Goal: Task Accomplishment & Management: Manage account settings

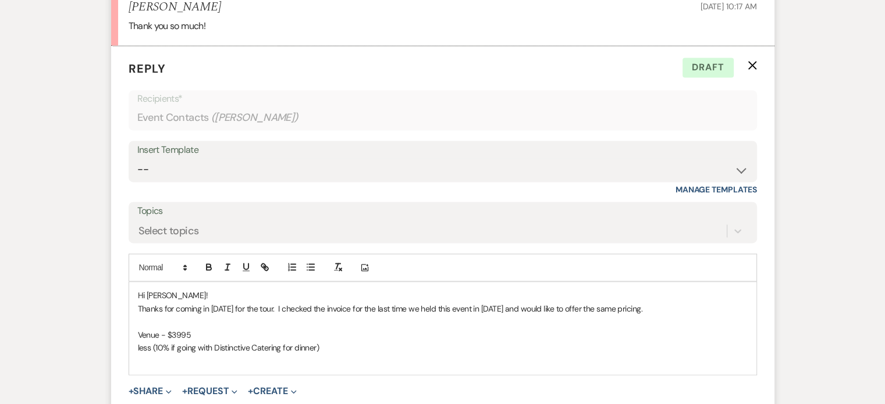
scroll to position [1789, 0]
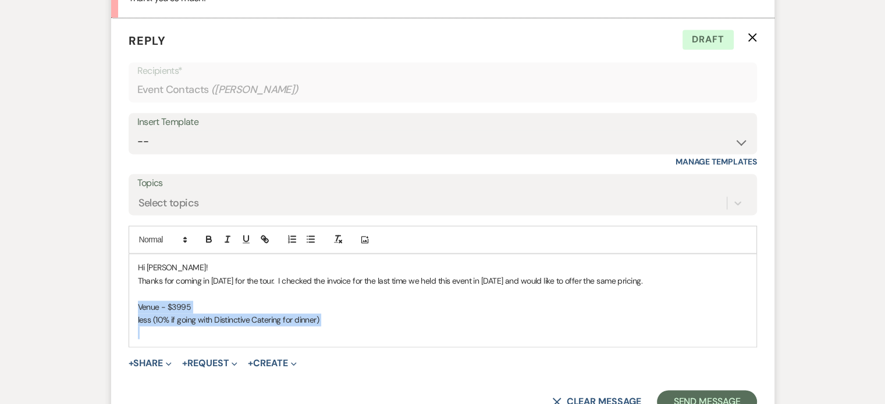
drag, startPoint x: 330, startPoint y: 324, endPoint x: 129, endPoint y: 301, distance: 203.1
click at [129, 301] on div "Hi [PERSON_NAME]! Thanks for coming in [DATE] for the tour. I checked the invoi…" at bounding box center [442, 300] width 627 height 92
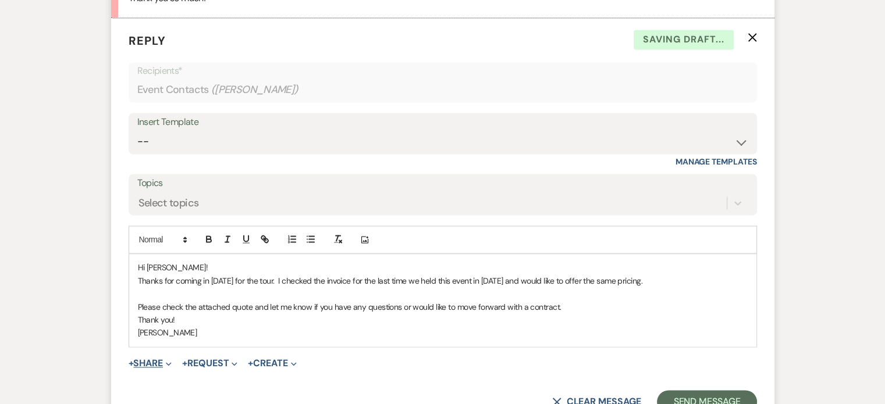
click at [169, 361] on icon "Expand" at bounding box center [169, 364] width 6 height 6
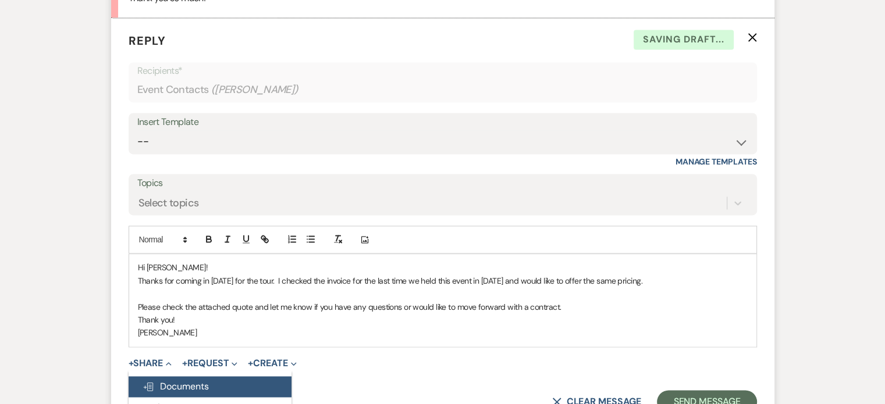
click at [170, 383] on span "Doc Upload Documents" at bounding box center [175, 386] width 66 height 12
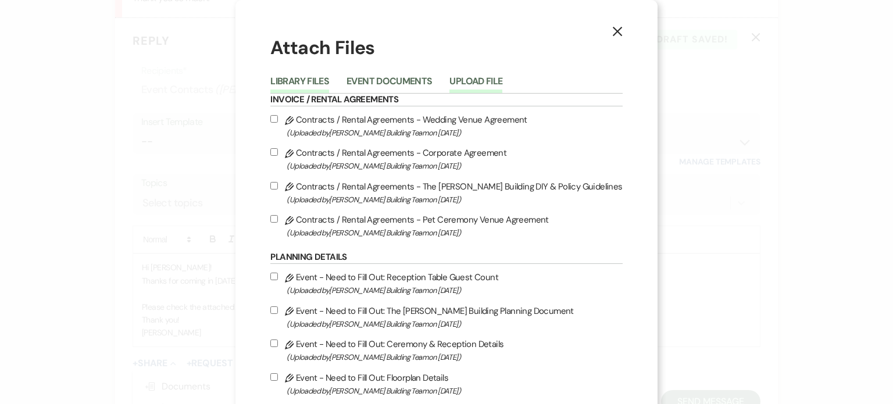
click at [473, 81] on button "Upload File" at bounding box center [476, 85] width 53 height 16
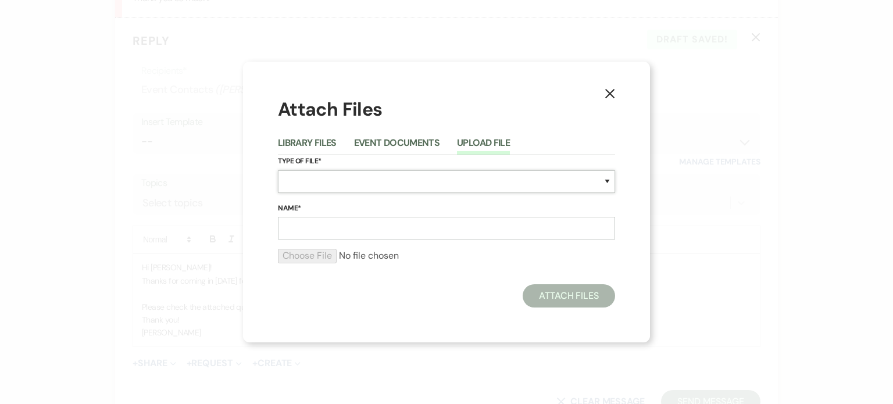
click at [459, 183] on select "Special Event Insurance Vendor Certificate of Insurance Contracts / Rental Agre…" at bounding box center [446, 181] width 337 height 23
select select "8"
click at [278, 170] on select "Special Event Insurance Vendor Certificate of Insurance Contracts / Rental Agre…" at bounding box center [446, 181] width 337 height 23
click at [470, 225] on input "Name*" at bounding box center [446, 228] width 337 height 23
type input "A"
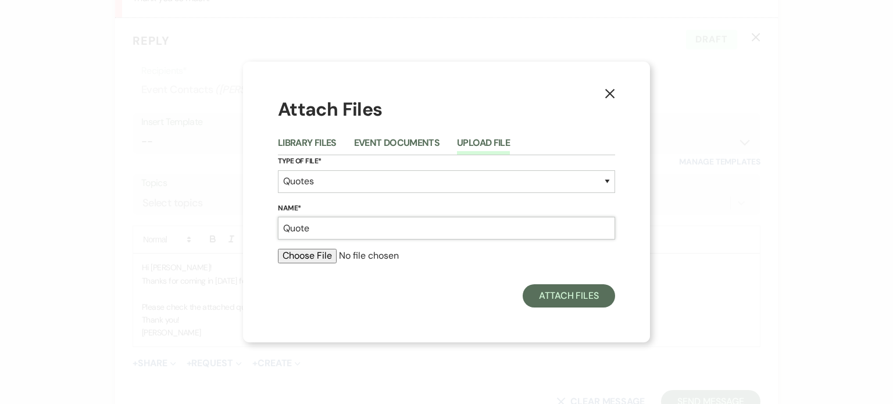
type input "Quote"
click at [311, 255] on input "file" at bounding box center [446, 256] width 337 height 14
click at [321, 258] on input "file" at bounding box center [446, 256] width 337 height 14
type input "C:\fakepath\[PERSON_NAME] Pharm Ball - The [PERSON_NAME] Building.pdf"
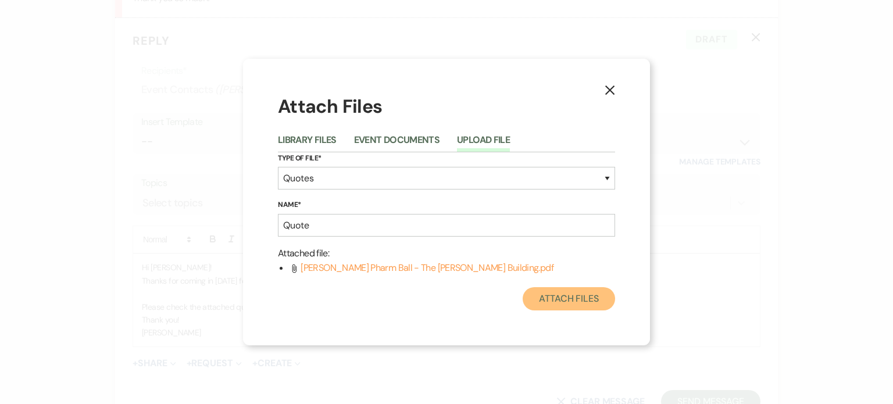
click at [548, 298] on button "Attach Files" at bounding box center [569, 298] width 92 height 23
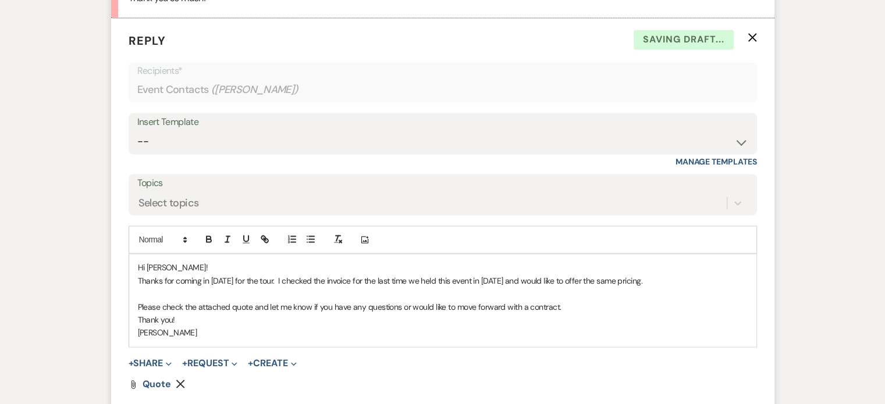
click at [668, 277] on p "Thanks for coming in [DATE] for the tour. I checked the invoice for the last ti…" at bounding box center [442, 280] width 609 height 13
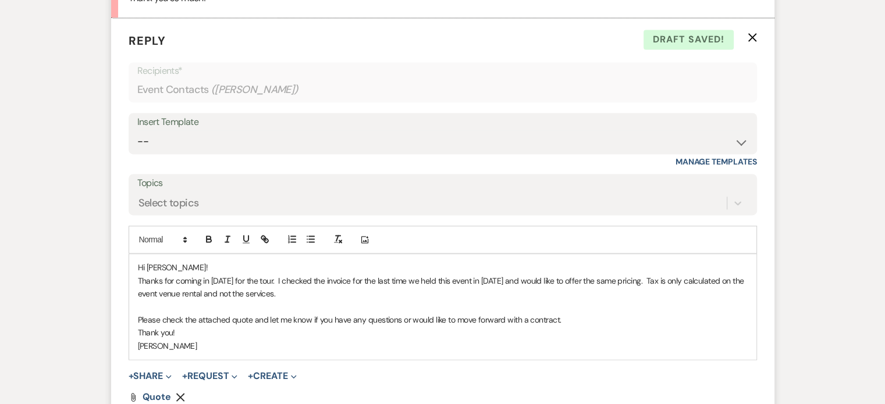
drag, startPoint x: 676, startPoint y: 292, endPoint x: 654, endPoint y: 275, distance: 27.8
click at [654, 275] on p "Thanks for coming in [DATE] for the tour. I checked the invoice for the last ti…" at bounding box center [442, 287] width 609 height 26
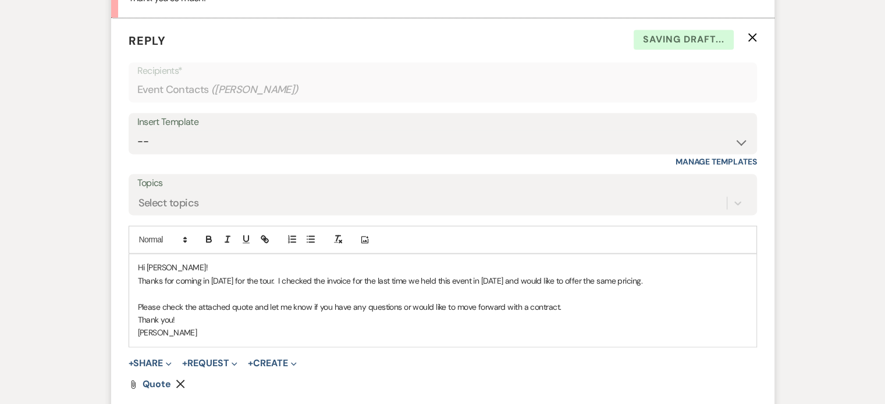
click at [630, 313] on p "Thank you!" at bounding box center [442, 319] width 609 height 13
click at [620, 304] on p "Please check the attached quote and let me know if you have any questions or wo…" at bounding box center [442, 307] width 609 height 13
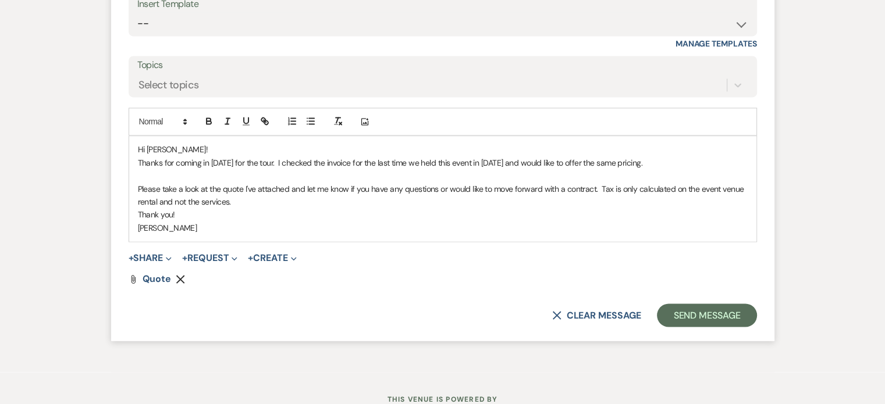
scroll to position [1898, 0]
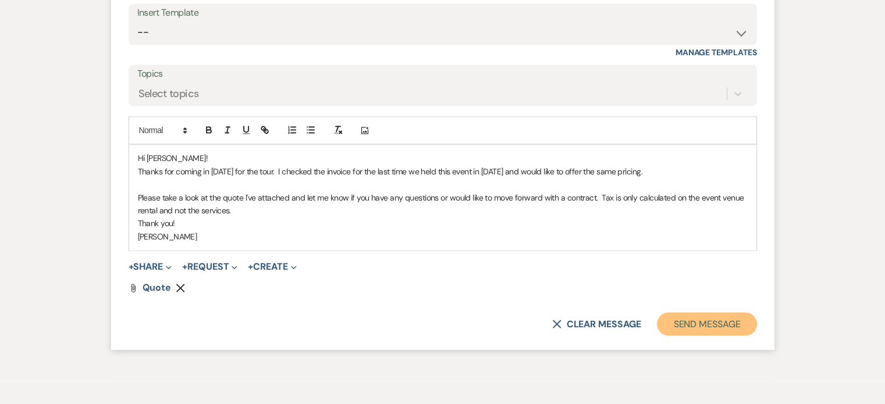
click at [706, 324] on button "Send Message" at bounding box center [706, 323] width 99 height 23
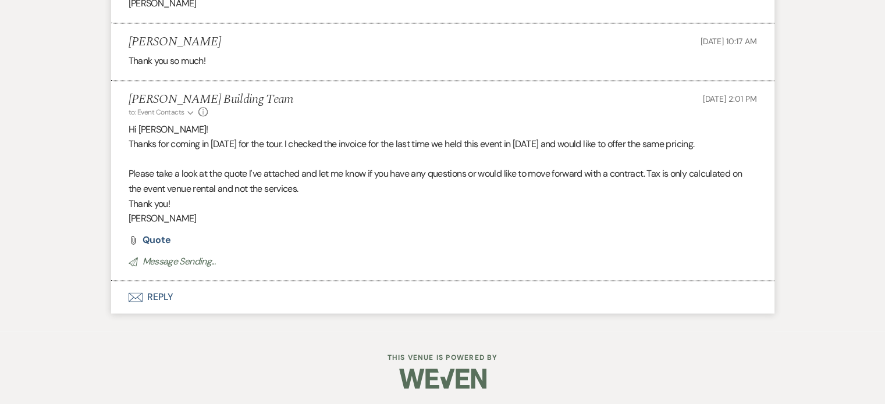
scroll to position [1711, 0]
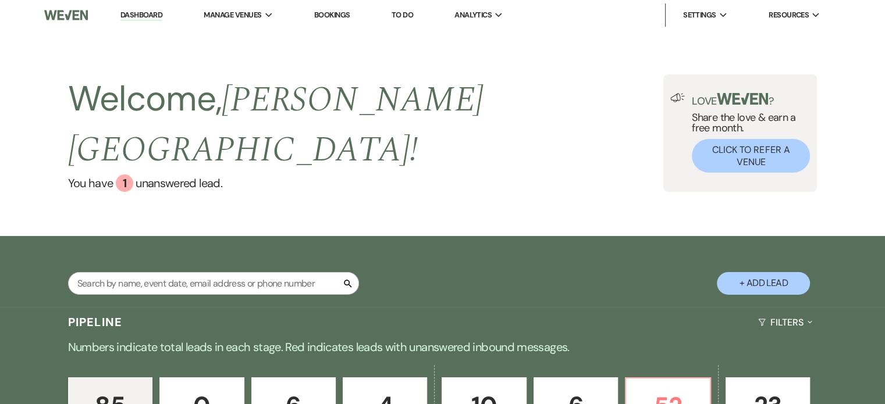
click at [884, 30] on nav "Dashboard Manage Venues Expand The [PERSON_NAME] Building Bookings To Do Analyt…" at bounding box center [442, 15] width 885 height 30
click at [656, 388] on p "52" at bounding box center [667, 406] width 69 height 39
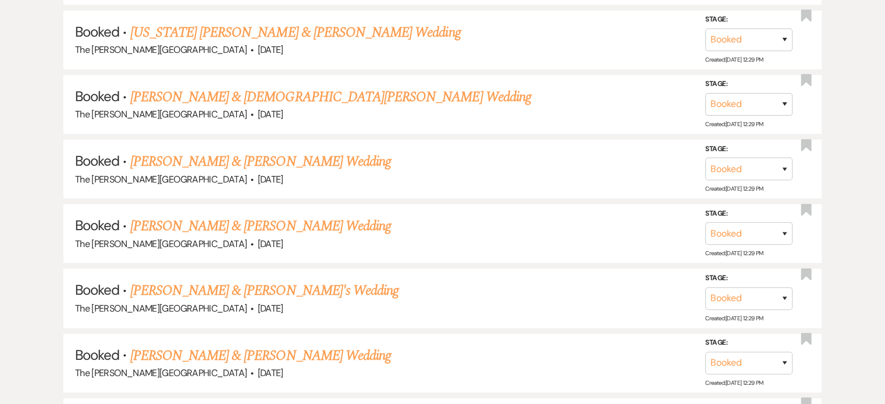
scroll to position [852, 0]
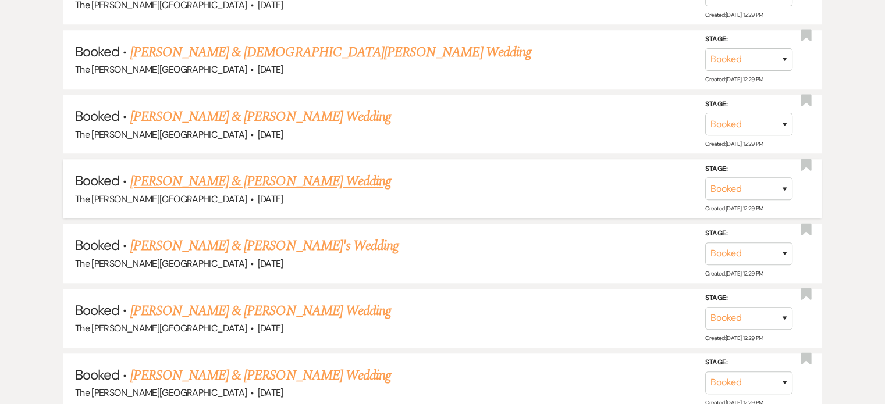
click at [327, 171] on link "[PERSON_NAME] & [PERSON_NAME] Wedding" at bounding box center [260, 181] width 261 height 21
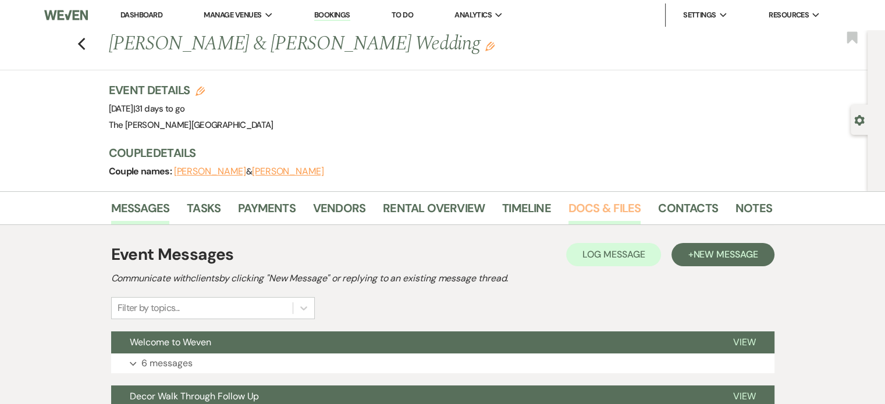
click at [601, 210] on link "Docs & Files" at bounding box center [604, 212] width 72 height 26
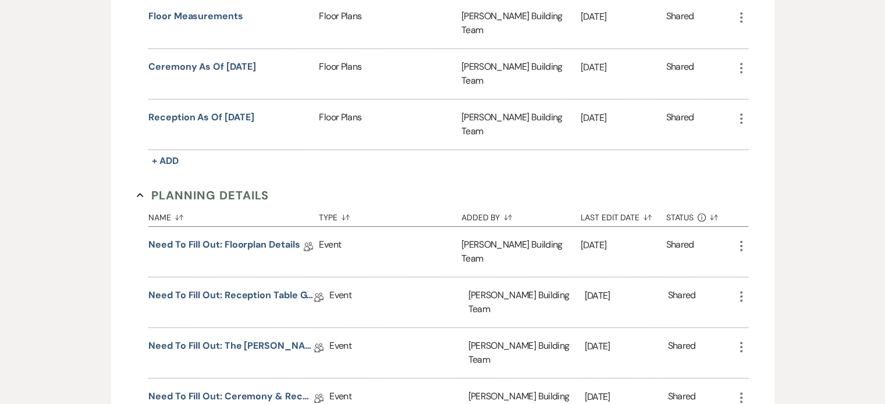
scroll to position [566, 0]
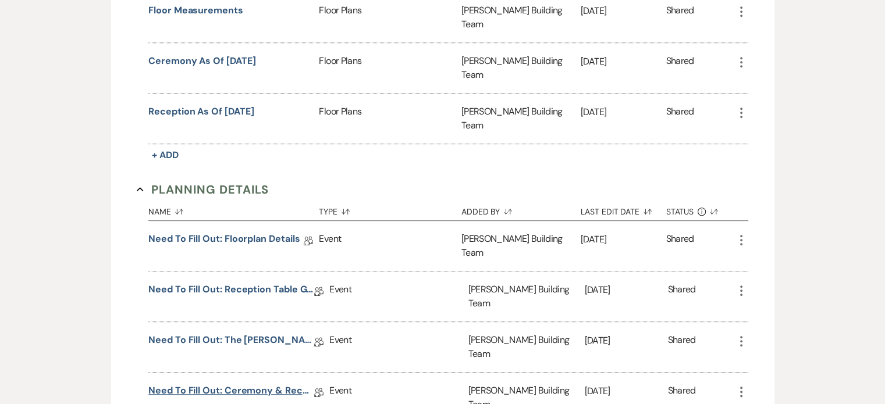
click at [276, 384] on link "Need to Fill Out: Ceremony & Reception Details" at bounding box center [231, 393] width 166 height 18
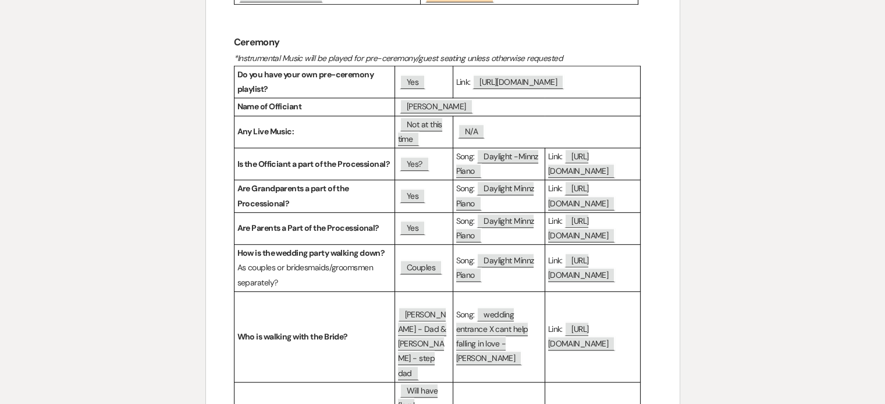
scroll to position [742, 0]
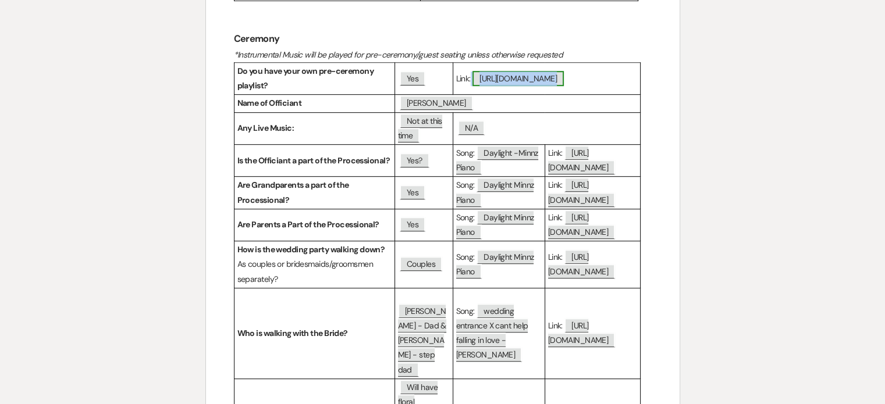
click at [486, 82] on span "[URL][DOMAIN_NAME]" at bounding box center [517, 78] width 91 height 15
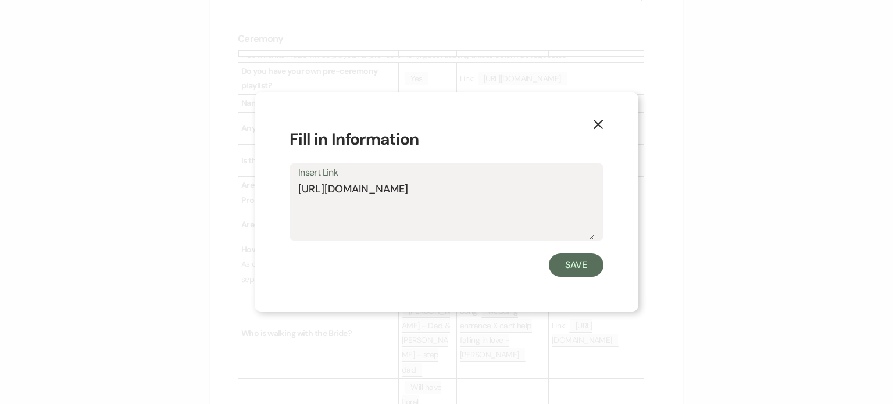
click at [438, 187] on textarea "[URL][DOMAIN_NAME]" at bounding box center [446, 210] width 297 height 58
click at [593, 118] on button "X" at bounding box center [598, 123] width 17 height 20
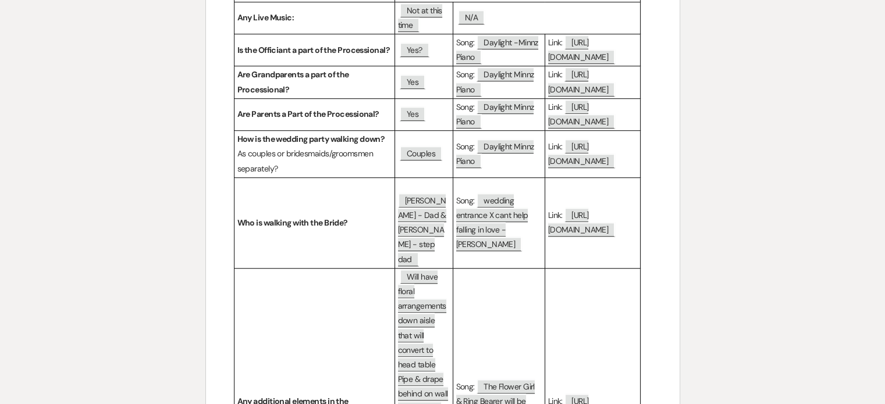
scroll to position [891, 0]
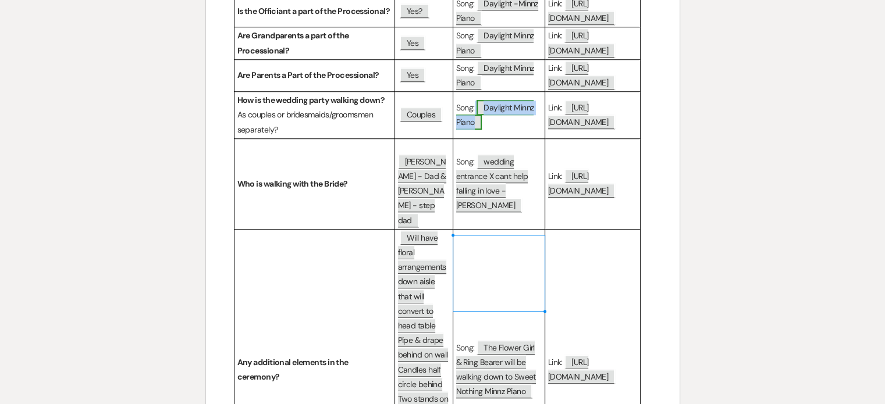
click at [502, 130] on span "Daylight Minnz Piano" at bounding box center [495, 115] width 78 height 30
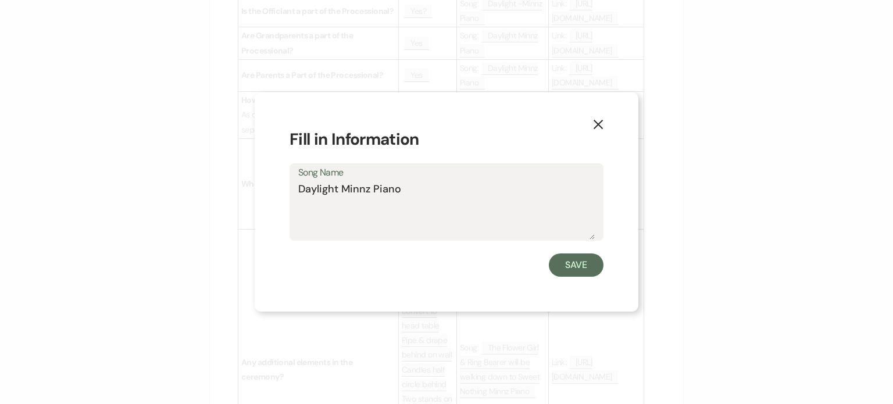
click at [367, 191] on textarea "Daylight Minnz Piano" at bounding box center [446, 210] width 297 height 58
click at [598, 123] on use "button" at bounding box center [598, 124] width 9 height 9
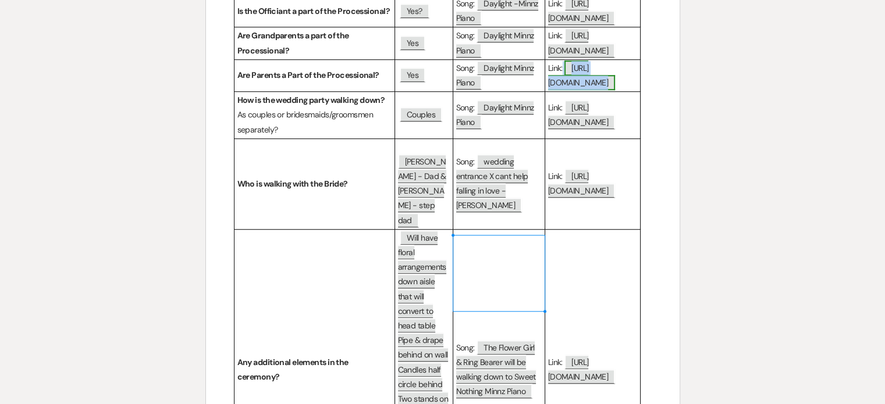
click at [595, 90] on span "[URL][DOMAIN_NAME]" at bounding box center [581, 75] width 67 height 30
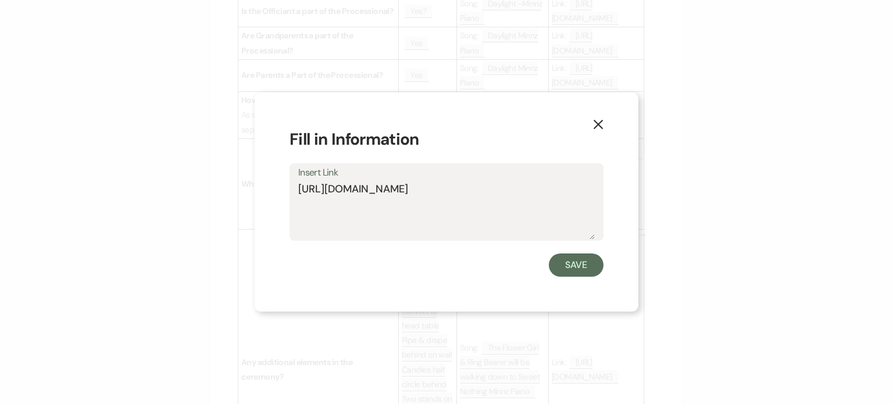
click at [393, 190] on textarea "[URL][DOMAIN_NAME]" at bounding box center [446, 210] width 297 height 58
click at [600, 126] on use "button" at bounding box center [598, 124] width 9 height 9
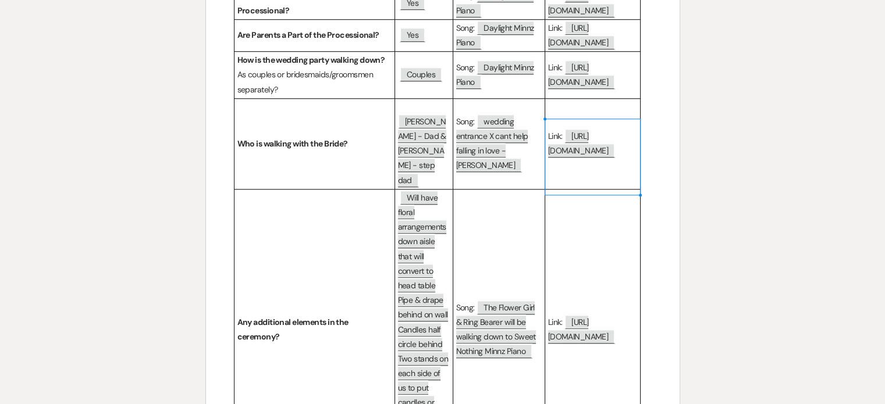
scroll to position [950, 0]
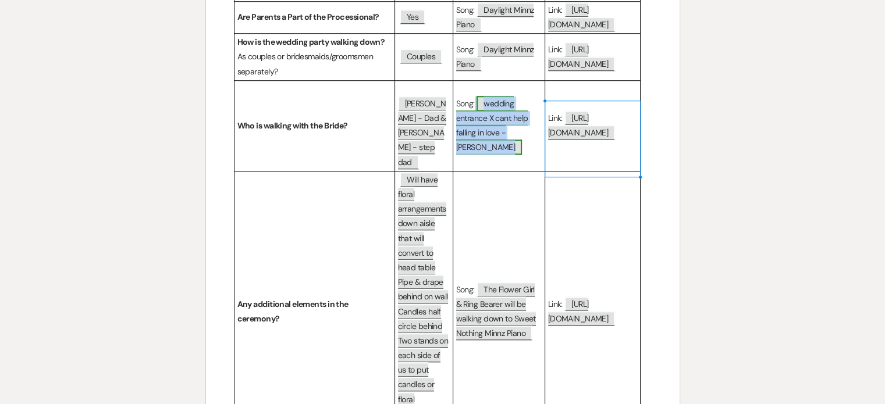
click at [487, 155] on span "wedding entrance X cant help falling in love - [PERSON_NAME]" at bounding box center [492, 125] width 72 height 59
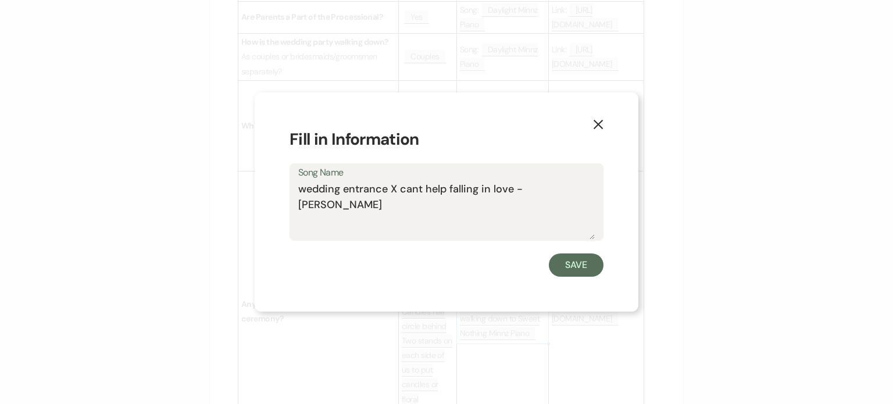
drag, startPoint x: 399, startPoint y: 188, endPoint x: 586, endPoint y: 184, distance: 187.3
click at [586, 184] on textarea "wedding entrance X cant help falling in love - [PERSON_NAME]" at bounding box center [446, 210] width 297 height 58
click at [600, 124] on icon "X" at bounding box center [598, 124] width 10 height 10
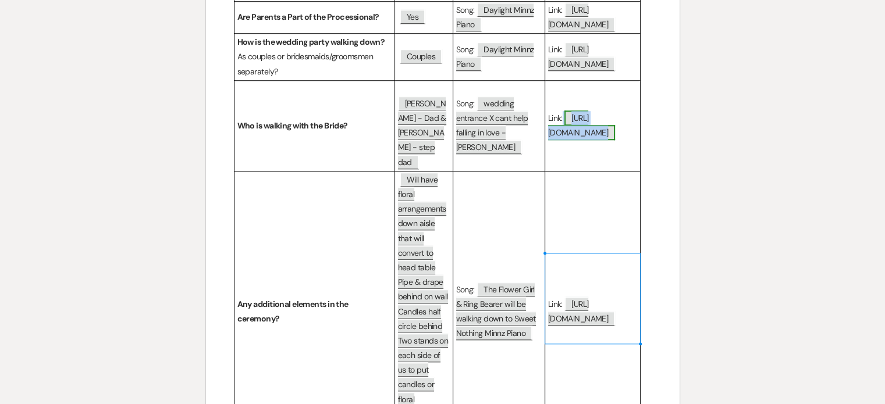
click at [575, 140] on span "[URL][DOMAIN_NAME]" at bounding box center [581, 125] width 67 height 30
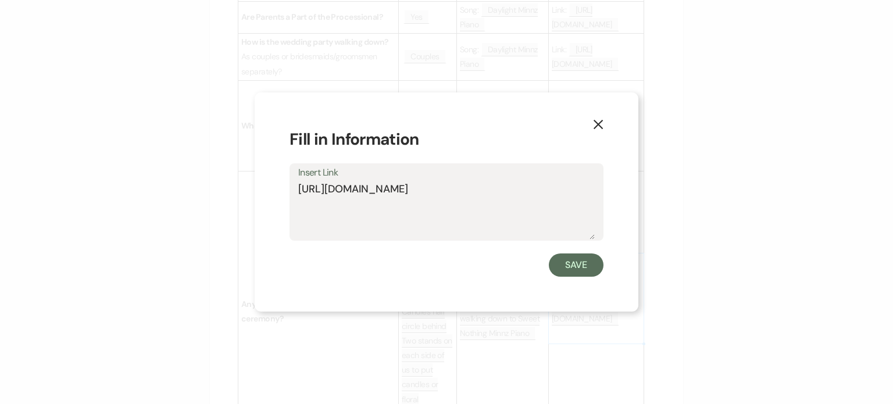
click at [382, 190] on textarea "[URL][DOMAIN_NAME]" at bounding box center [446, 210] width 297 height 58
click at [598, 120] on icon "X" at bounding box center [598, 124] width 10 height 10
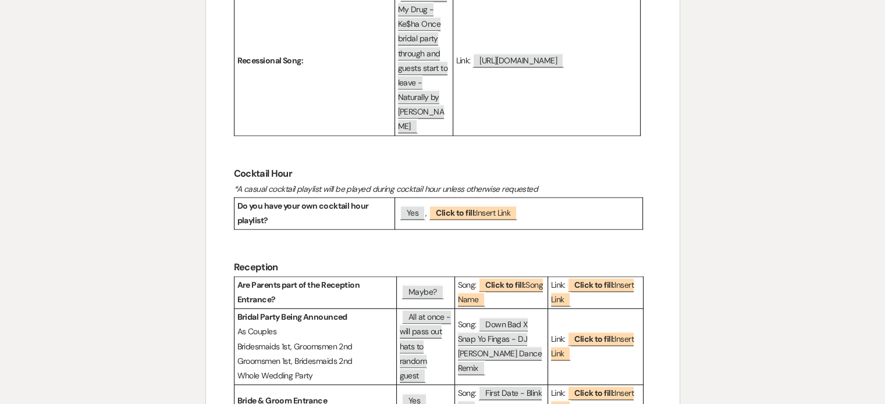
scroll to position [1473, 0]
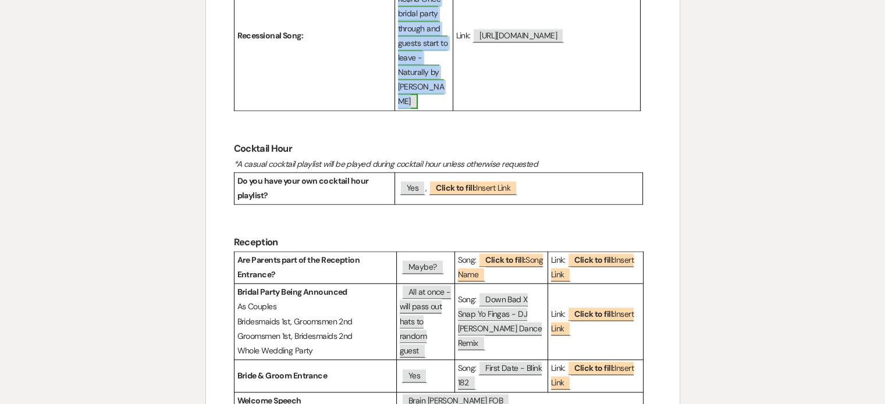
click at [428, 109] on span "Your Love Is My Drug - Ke$ha Once bridal party through and guests start to leav…" at bounding box center [423, 35] width 50 height 147
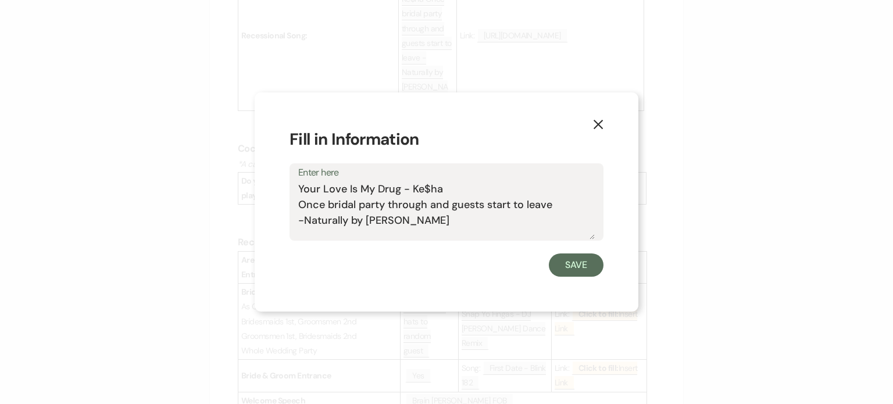
drag, startPoint x: 302, startPoint y: 191, endPoint x: 477, endPoint y: 221, distance: 177.1
click at [477, 221] on textarea "Your Love Is My Drug - Ke$ha Once bridal party through and guests start to leav…" at bounding box center [446, 210] width 297 height 58
drag, startPoint x: 455, startPoint y: 221, endPoint x: 277, endPoint y: 190, distance: 180.6
click at [277, 190] on div "X Fill in Information Enter here Your Love Is My Drug - Ke$ha Once bridal party…" at bounding box center [447, 201] width 384 height 219
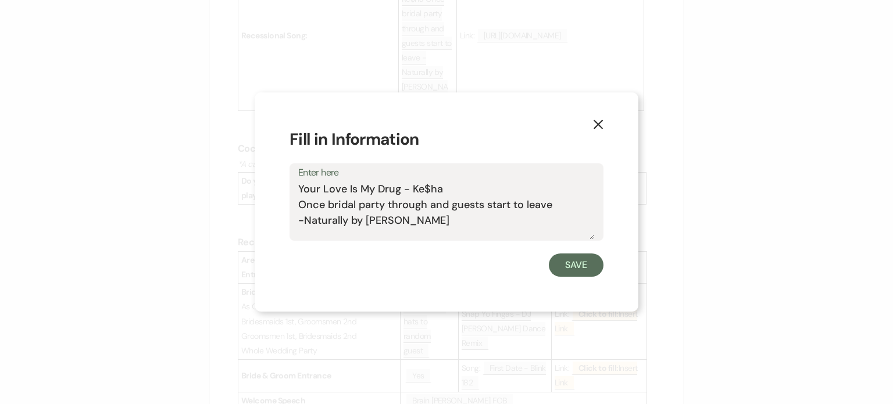
click at [601, 126] on icon "X" at bounding box center [598, 124] width 10 height 10
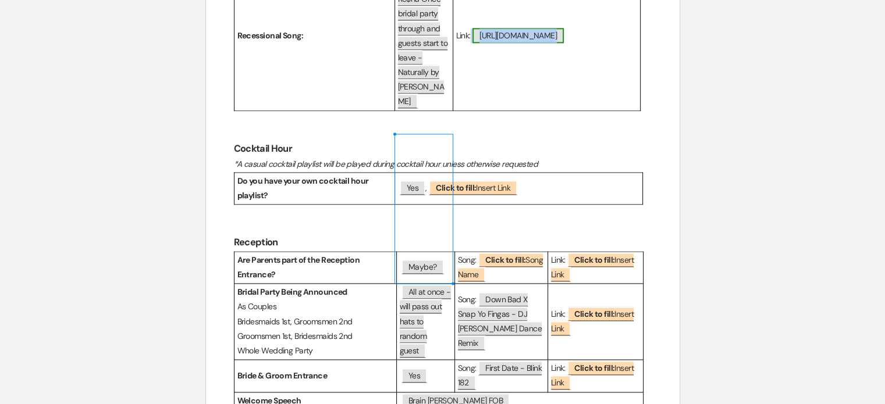
click at [529, 43] on span "[URL][DOMAIN_NAME]" at bounding box center [517, 35] width 91 height 15
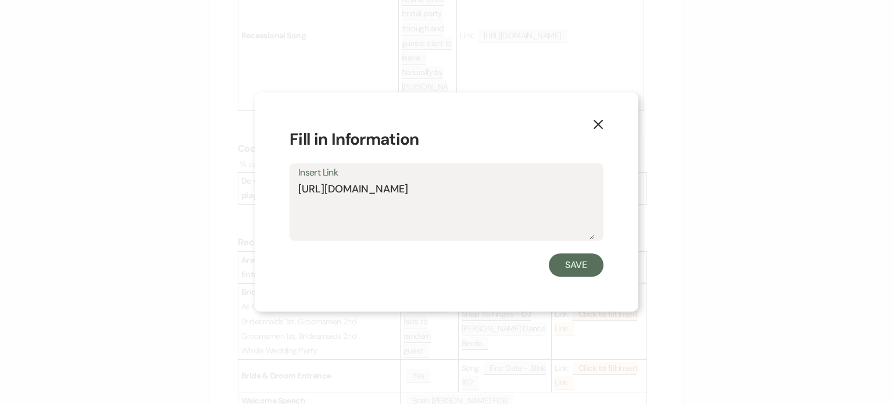
drag, startPoint x: 423, startPoint y: 204, endPoint x: 297, endPoint y: 186, distance: 128.1
click at [297, 186] on div "Insert Link [URL][DOMAIN_NAME]" at bounding box center [447, 201] width 314 height 77
click at [596, 126] on use "button" at bounding box center [598, 124] width 9 height 9
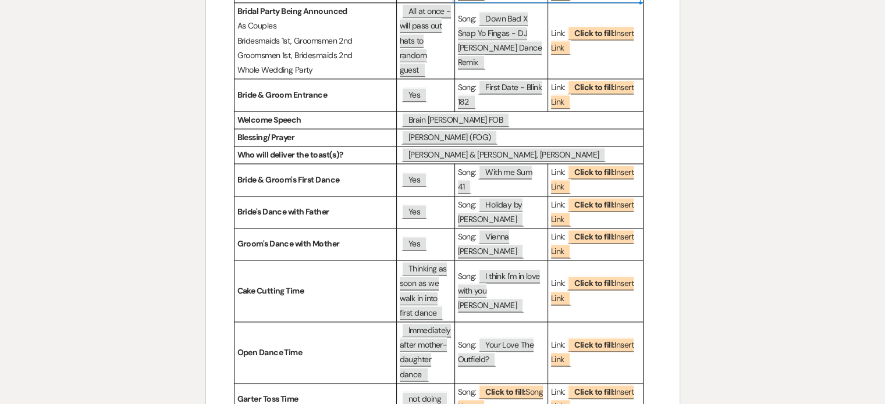
scroll to position [1822, 0]
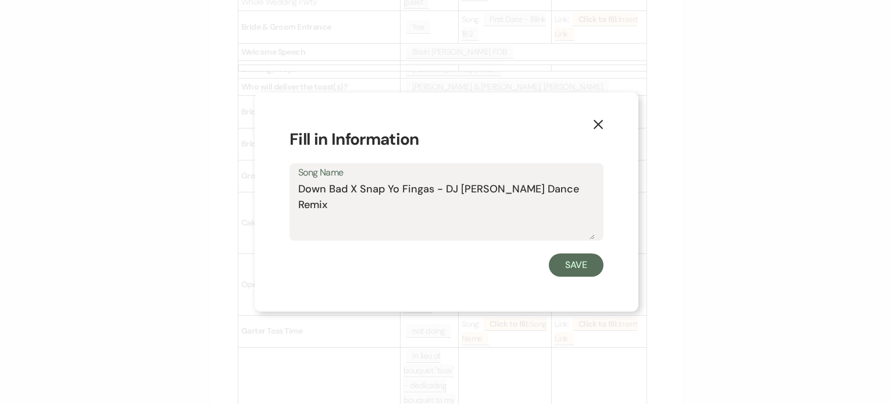
drag, startPoint x: 580, startPoint y: 190, endPoint x: 273, endPoint y: 204, distance: 307.3
click at [273, 204] on div "X Fill in Information Song Name Down Bad X Snap Yo Fingas - DJ [PERSON_NAME] Da…" at bounding box center [447, 201] width 384 height 219
click at [598, 123] on use "button" at bounding box center [598, 124] width 9 height 9
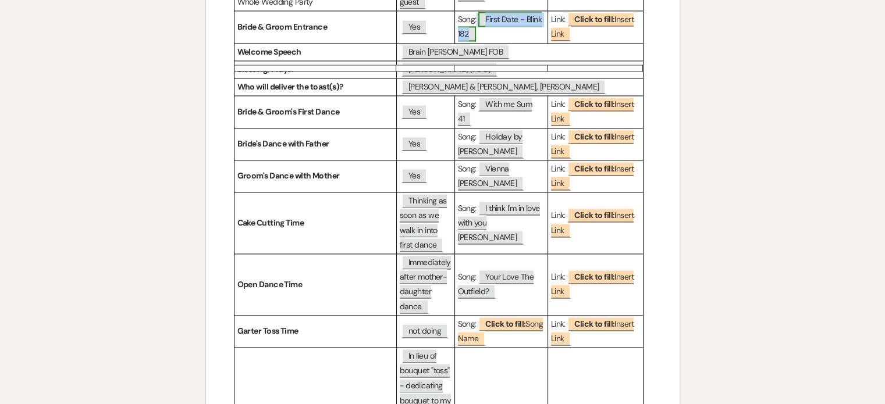
click at [502, 41] on span "First Date - Blink 182" at bounding box center [500, 27] width 84 height 30
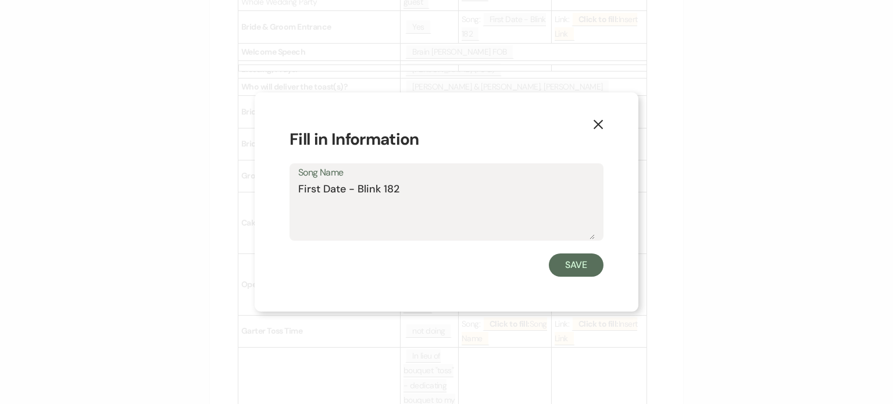
drag, startPoint x: 420, startPoint y: 200, endPoint x: 298, endPoint y: 188, distance: 123.3
click at [298, 188] on div "Song Name First Date - Blink 182" at bounding box center [447, 201] width 314 height 77
click at [600, 124] on icon "X" at bounding box center [598, 124] width 10 height 10
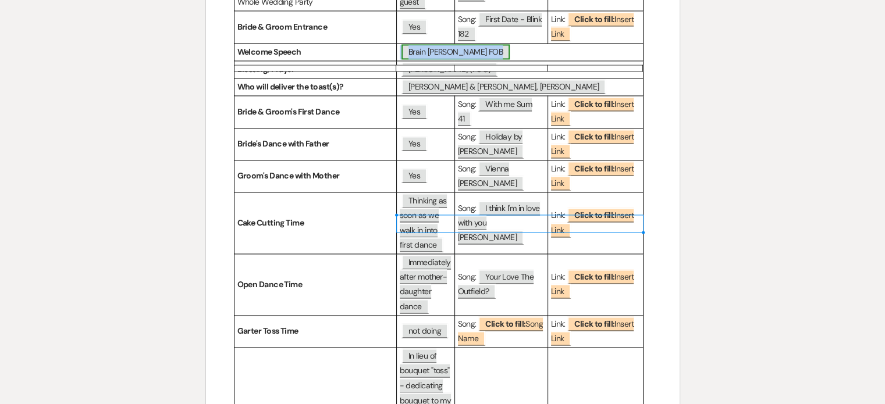
click at [409, 59] on span "Brain [PERSON_NAME] FOB" at bounding box center [455, 51] width 108 height 15
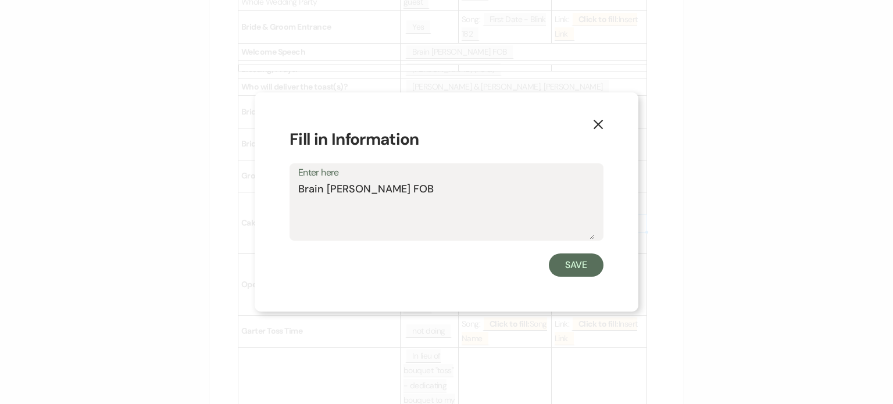
click at [342, 186] on textarea "Brain [PERSON_NAME] FOB" at bounding box center [446, 210] width 297 height 58
click at [601, 123] on icon "X" at bounding box center [598, 124] width 10 height 10
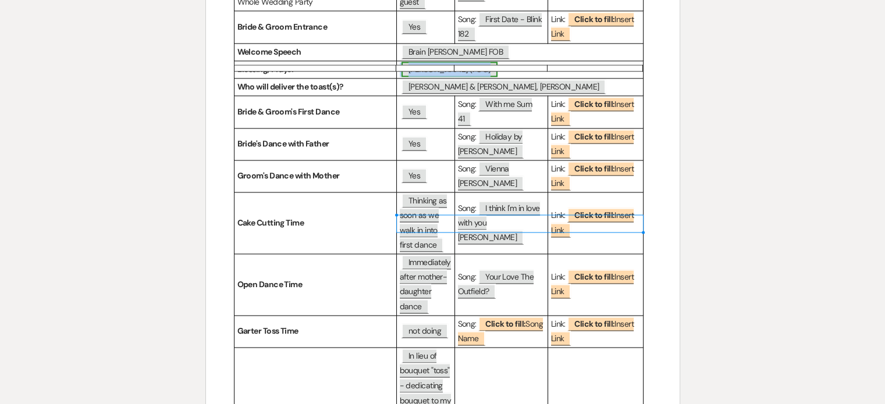
click at [479, 77] on span "[PERSON_NAME] (FOG)" at bounding box center [449, 69] width 96 height 15
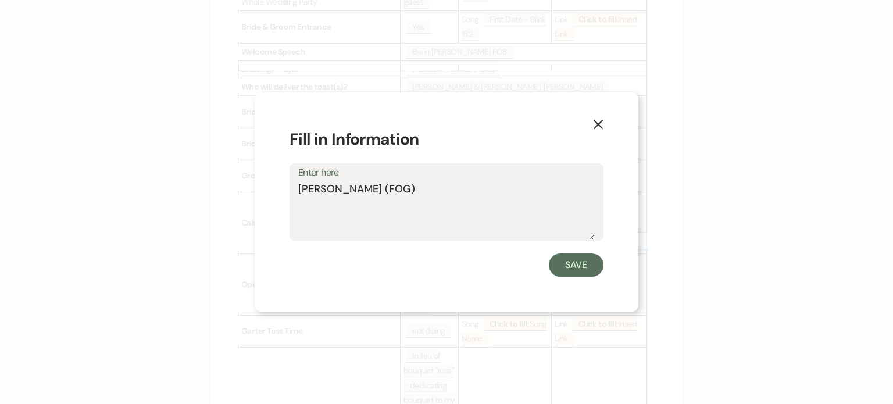
drag, startPoint x: 415, startPoint y: 189, endPoint x: 300, endPoint y: 197, distance: 114.9
click at [300, 197] on textarea "[PERSON_NAME] (FOG)" at bounding box center [446, 210] width 297 height 58
click at [599, 128] on icon "X" at bounding box center [598, 124] width 10 height 10
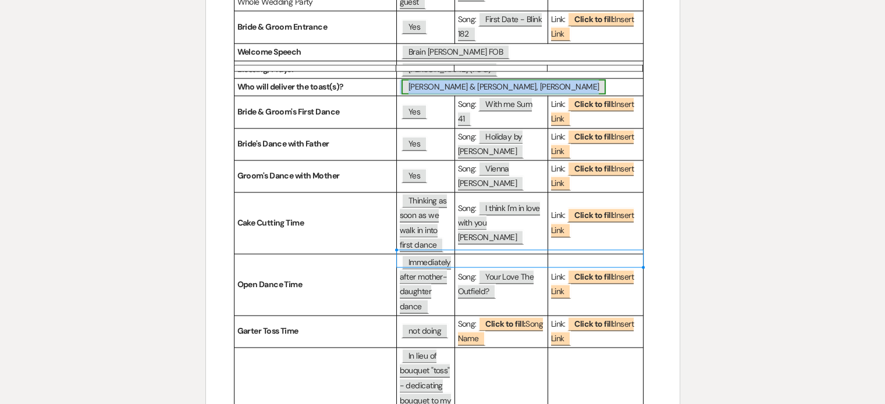
click at [506, 94] on span "[PERSON_NAME] & [PERSON_NAME], [PERSON_NAME]" at bounding box center [503, 86] width 204 height 15
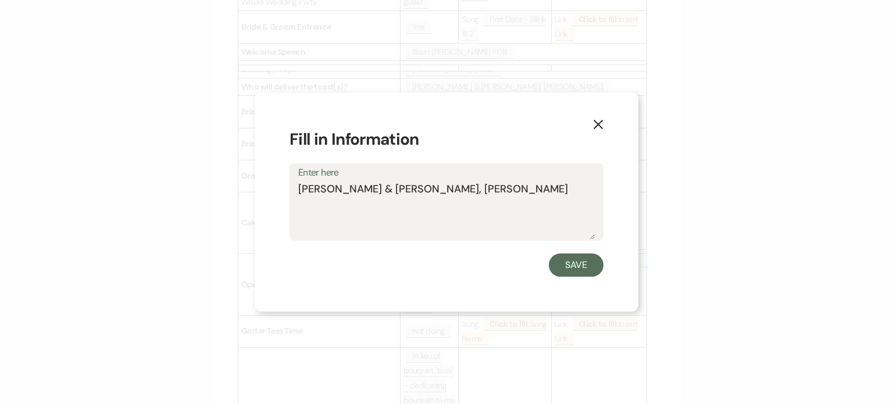
drag, startPoint x: 520, startPoint y: 192, endPoint x: 300, endPoint y: 190, distance: 219.8
click at [300, 190] on textarea "[PERSON_NAME] & [PERSON_NAME], [PERSON_NAME]" at bounding box center [446, 210] width 297 height 58
click at [601, 122] on use "button" at bounding box center [598, 124] width 9 height 9
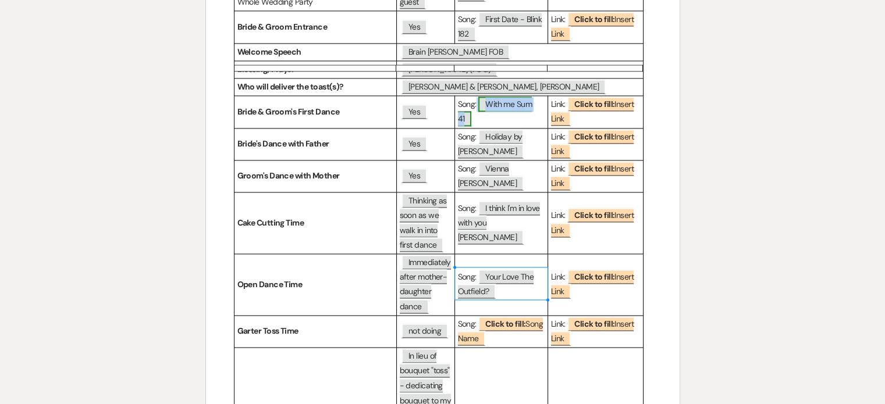
click at [516, 126] on span "With me Sum 41" at bounding box center [495, 112] width 74 height 30
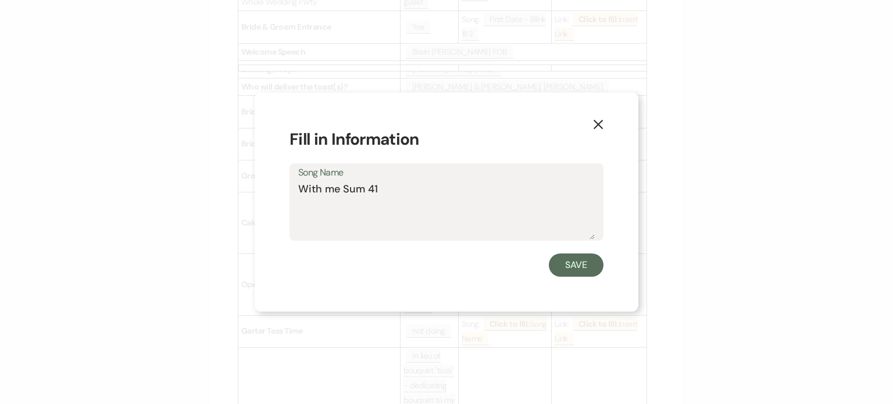
drag, startPoint x: 406, startPoint y: 195, endPoint x: 279, endPoint y: 183, distance: 127.4
click at [279, 183] on div "X Fill in Information Song Name With me Sum 41 Save" at bounding box center [447, 201] width 384 height 219
click at [602, 122] on icon "X" at bounding box center [598, 124] width 10 height 10
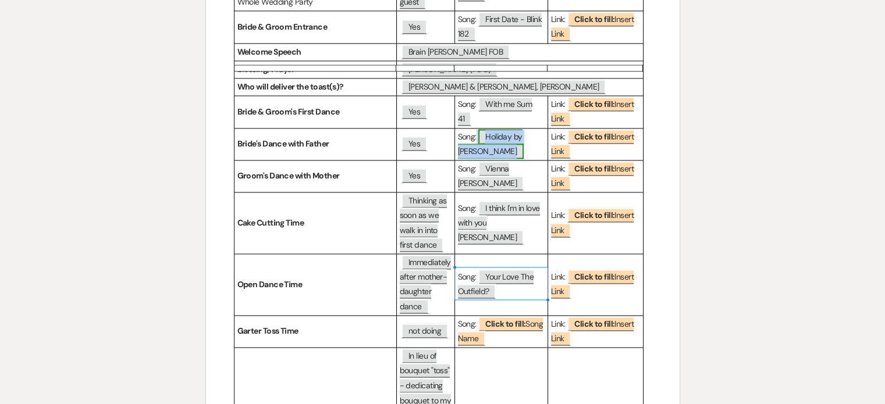
click at [505, 159] on span "Holiday by [PERSON_NAME]" at bounding box center [491, 144] width 66 height 30
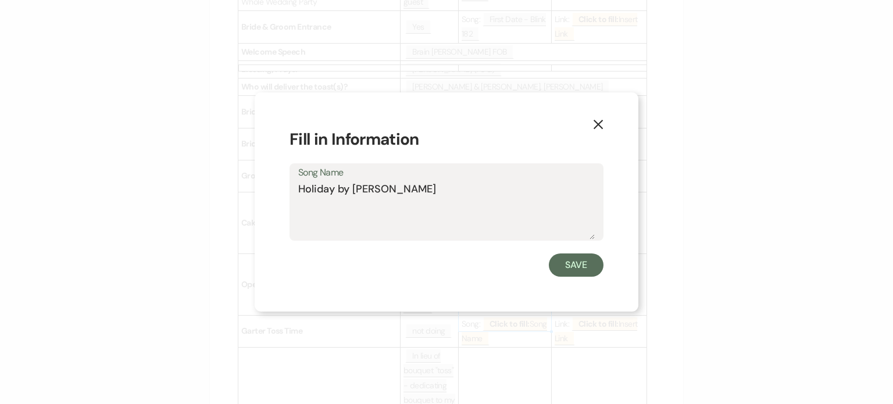
drag, startPoint x: 441, startPoint y: 192, endPoint x: 286, endPoint y: 193, distance: 155.3
click at [286, 193] on div "X Fill in Information Song Name Holiday by [PERSON_NAME] Save" at bounding box center [447, 201] width 384 height 219
click at [605, 122] on button "X" at bounding box center [598, 123] width 17 height 20
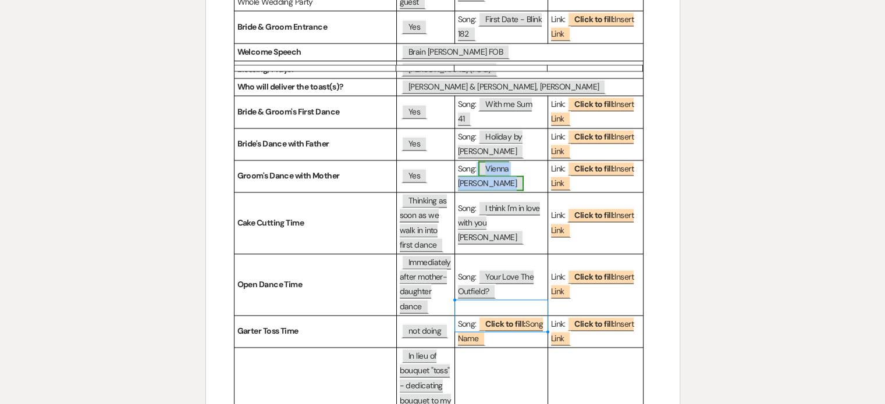
click at [513, 191] on span "Vienna [PERSON_NAME]" at bounding box center [491, 176] width 66 height 30
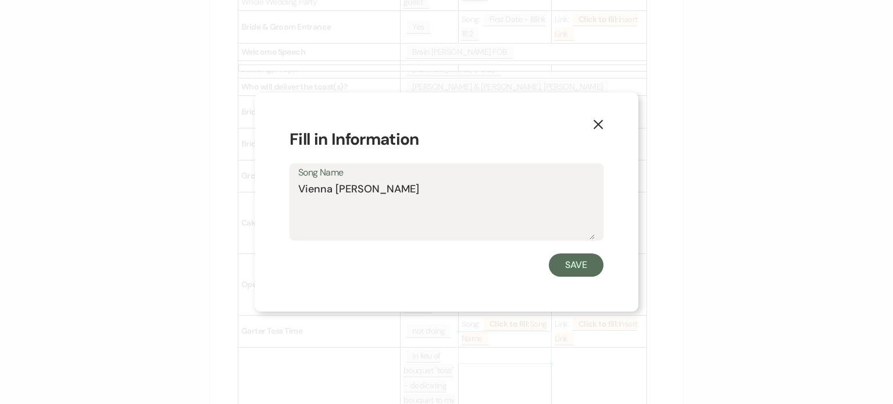
drag, startPoint x: 411, startPoint y: 192, endPoint x: 291, endPoint y: 194, distance: 119.2
click at [291, 194] on div "Song Name Vienna [PERSON_NAME]" at bounding box center [447, 201] width 314 height 77
click at [599, 123] on use "button" at bounding box center [598, 124] width 9 height 9
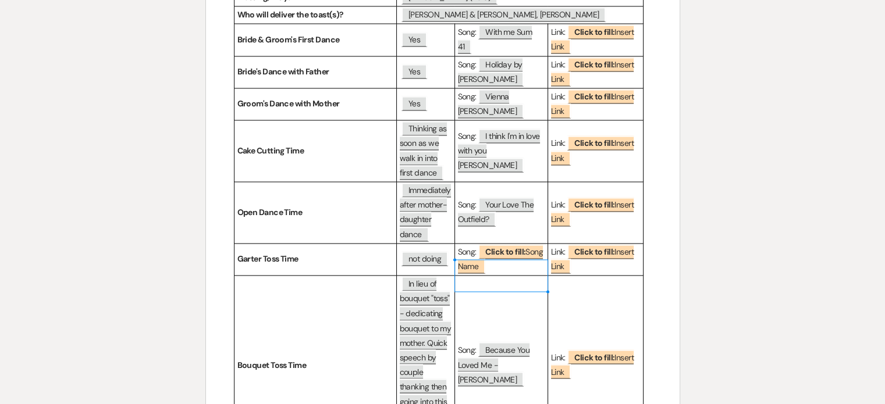
scroll to position [1912, 0]
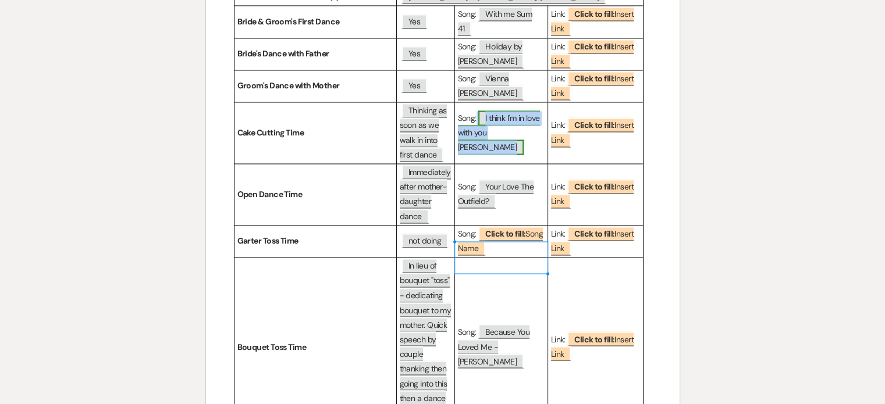
click at [488, 155] on span "I think I'm in love with you [PERSON_NAME]" at bounding box center [499, 132] width 82 height 44
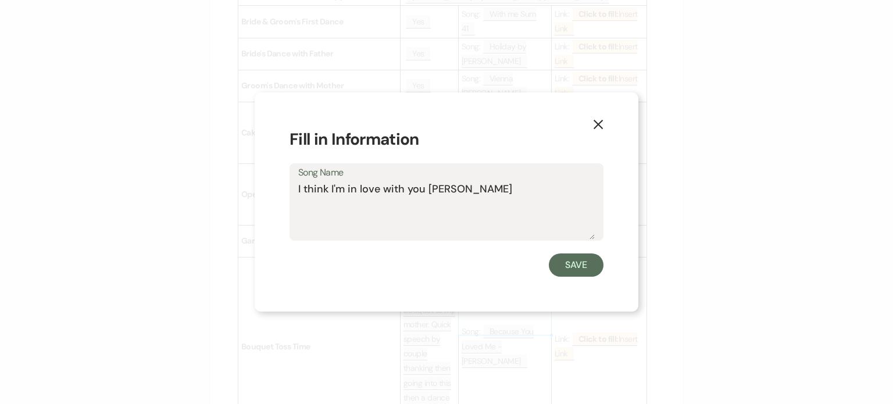
drag, startPoint x: 513, startPoint y: 197, endPoint x: 297, endPoint y: 197, distance: 216.3
click at [297, 197] on div "Song Name I think I'm in love with you [PERSON_NAME]" at bounding box center [447, 201] width 314 height 77
click at [602, 123] on icon "X" at bounding box center [598, 124] width 10 height 10
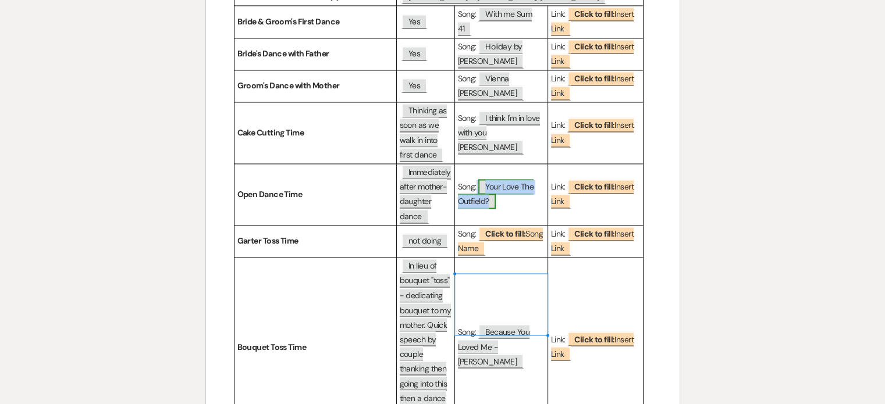
click at [514, 209] on span "Your Love The Outfield?" at bounding box center [496, 194] width 76 height 30
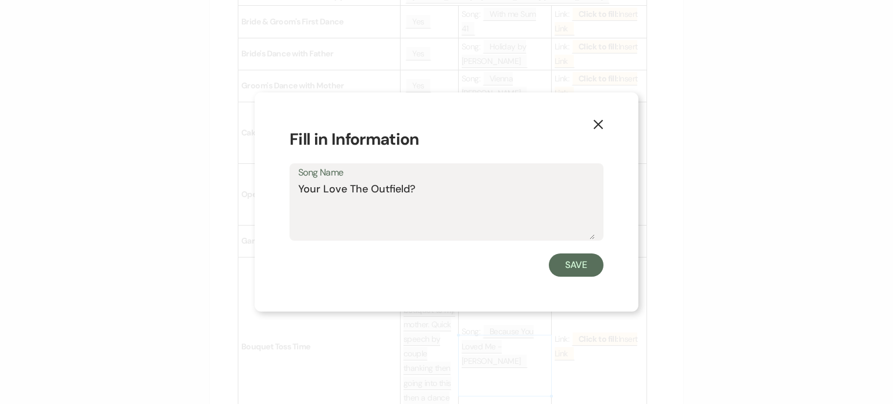
drag, startPoint x: 408, startPoint y: 190, endPoint x: 300, endPoint y: 192, distance: 107.6
click at [300, 192] on textarea "Your Love The Outfield?" at bounding box center [446, 210] width 297 height 58
click at [592, 123] on button "X" at bounding box center [598, 123] width 17 height 20
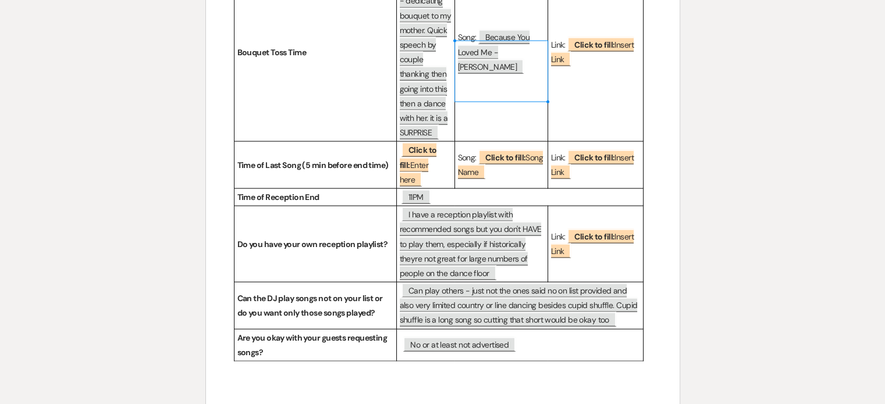
scroll to position [2214, 0]
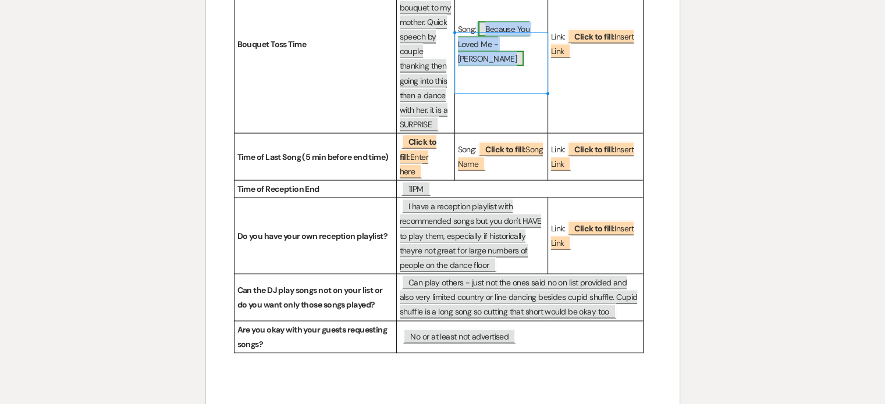
click at [507, 66] on span "Because You Loved Me - [PERSON_NAME]" at bounding box center [494, 44] width 72 height 44
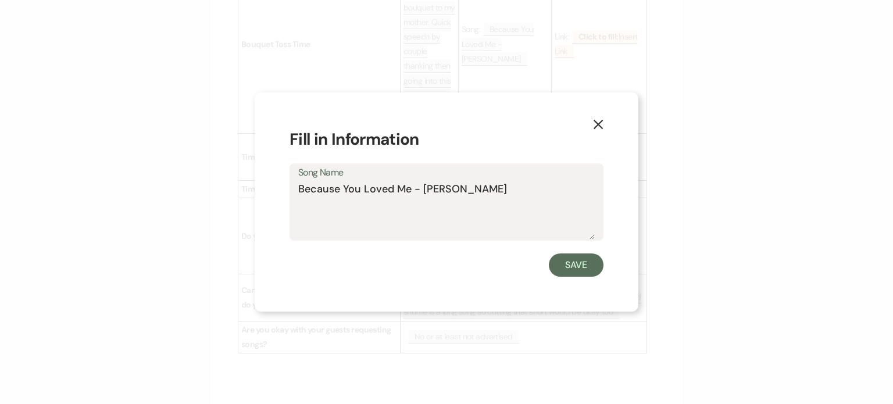
drag, startPoint x: 488, startPoint y: 191, endPoint x: 293, endPoint y: 190, distance: 194.8
click at [293, 190] on div "Song Name Because You Loved Me - [PERSON_NAME]" at bounding box center [447, 201] width 314 height 77
click at [595, 125] on icon "X" at bounding box center [598, 124] width 10 height 10
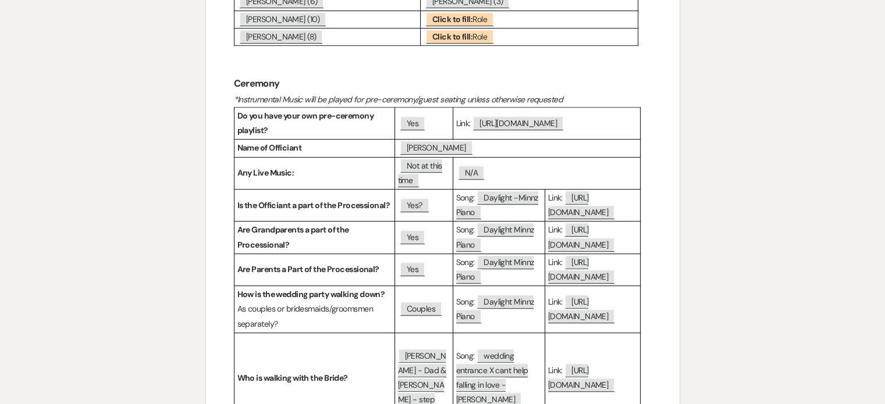
scroll to position [580, 0]
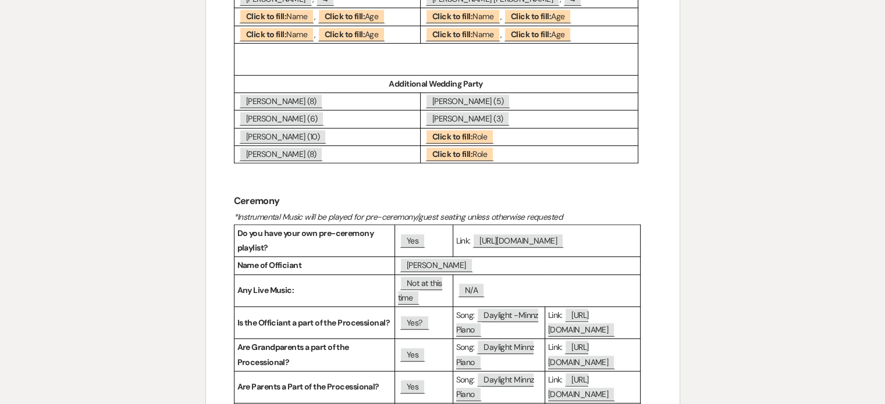
scroll to position [566, 0]
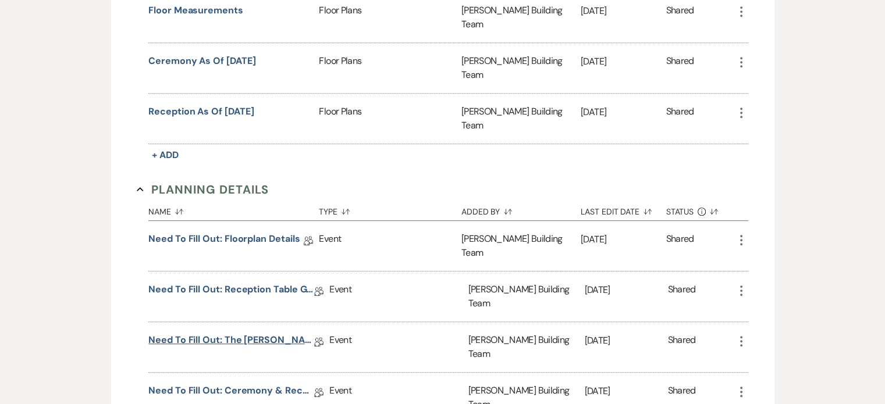
click at [270, 333] on link "Need to Fill Out: The [PERSON_NAME] Building Planning Document" at bounding box center [231, 342] width 166 height 18
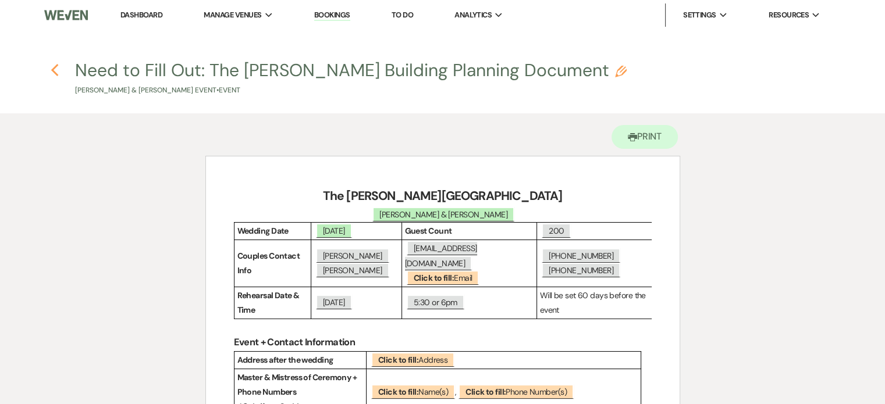
click at [55, 69] on icon "Previous" at bounding box center [55, 70] width 9 height 14
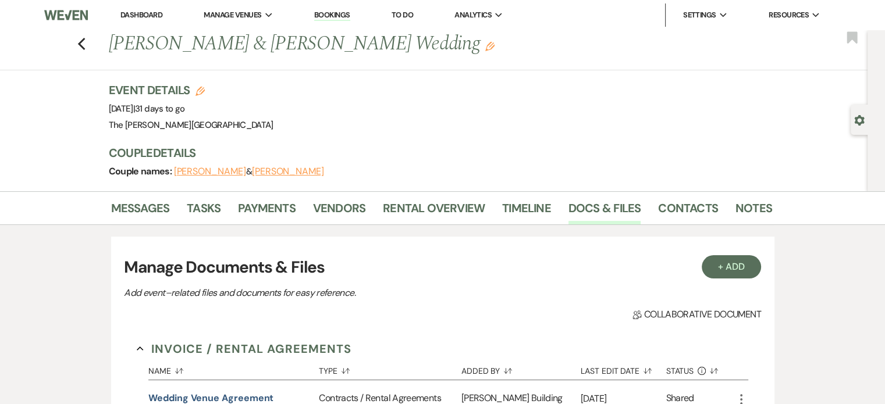
scroll to position [566, 0]
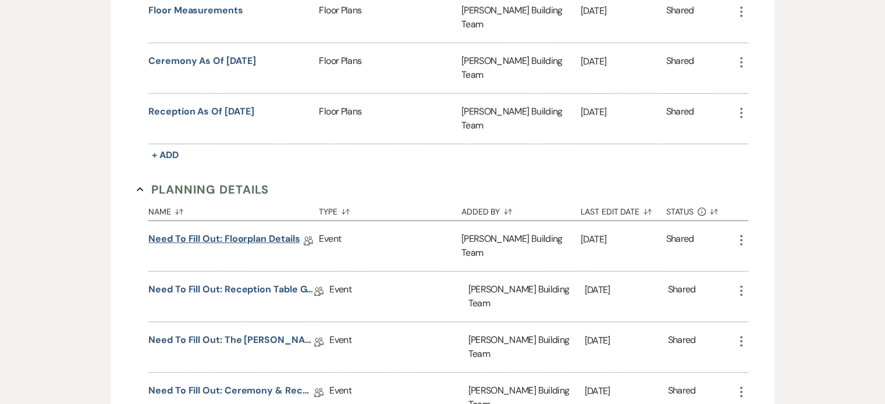
click at [267, 232] on link "Need to Fill Out: Floorplan Details" at bounding box center [223, 241] width 151 height 18
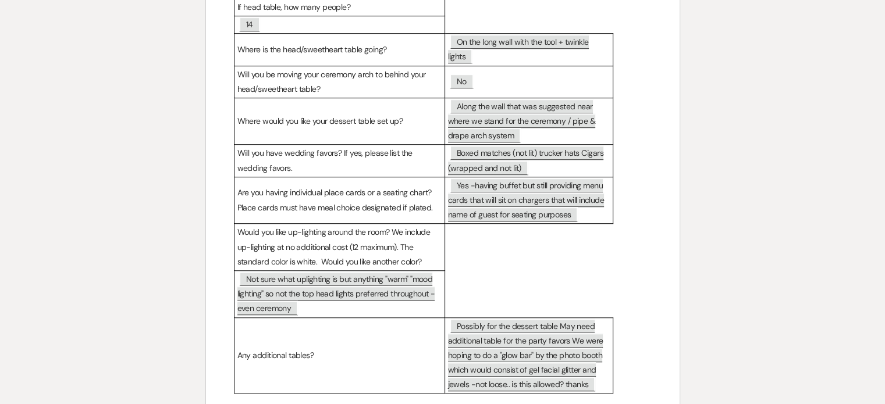
scroll to position [694, 0]
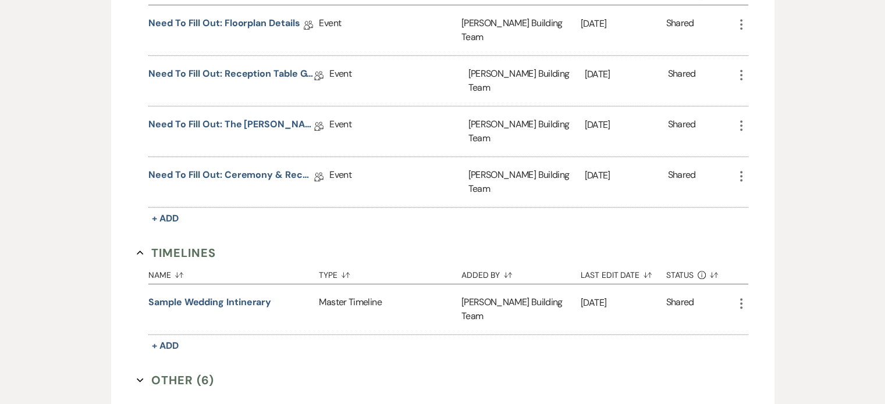
scroll to position [833, 0]
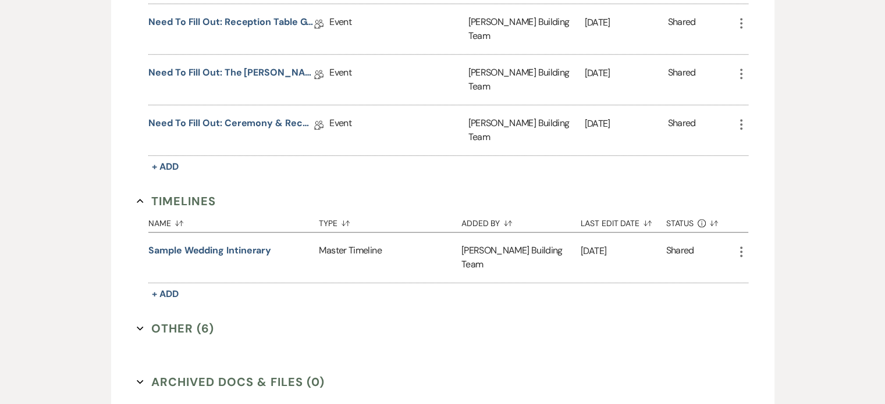
click at [172, 320] on button "Other (6) Expand" at bounding box center [175, 328] width 77 height 17
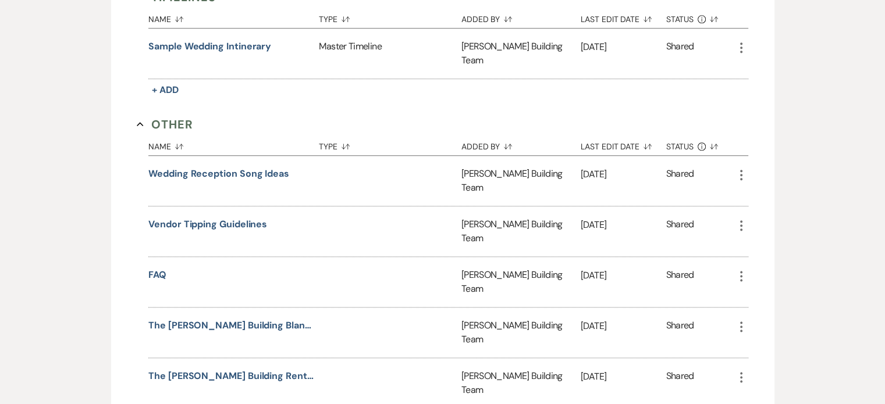
scroll to position [1058, 0]
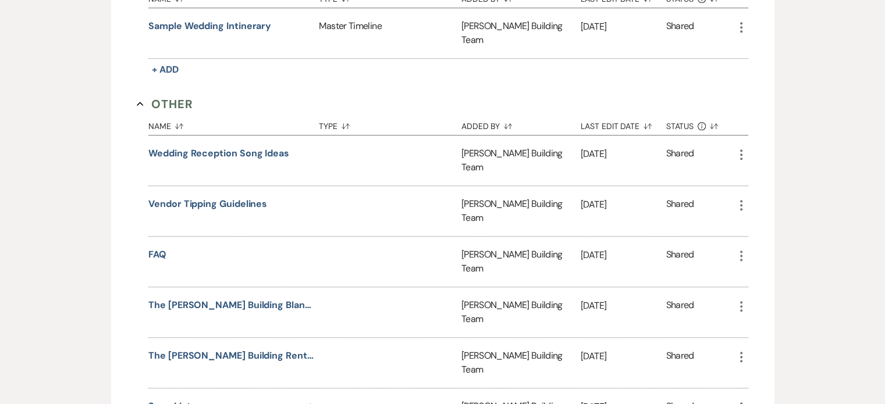
click at [180, 400] on link "Song List" at bounding box center [169, 409] width 42 height 18
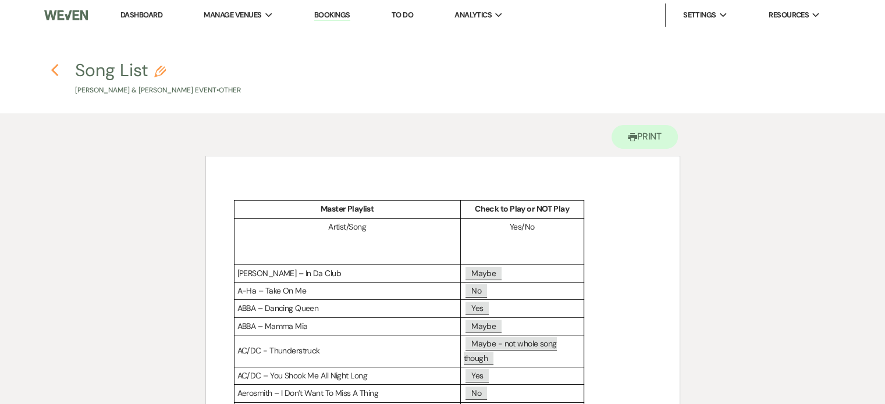
click at [56, 70] on icon "Previous" at bounding box center [55, 70] width 9 height 14
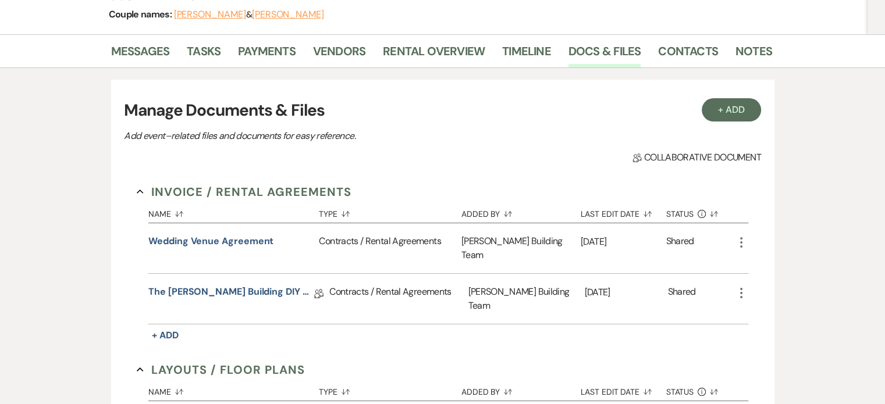
scroll to position [273, 0]
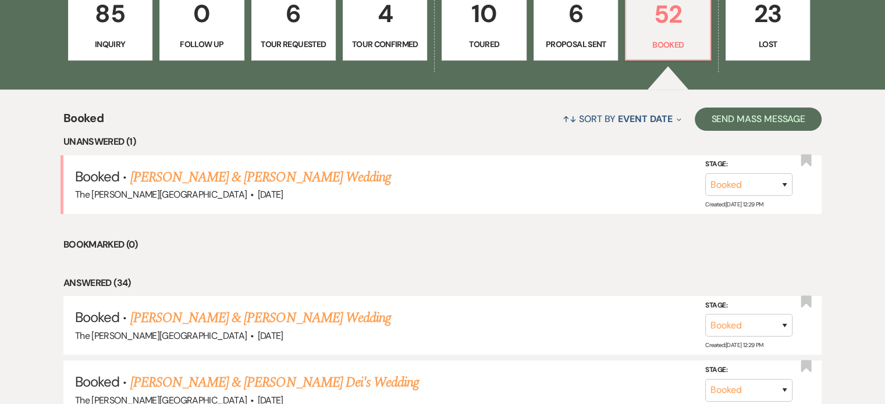
scroll to position [503, 0]
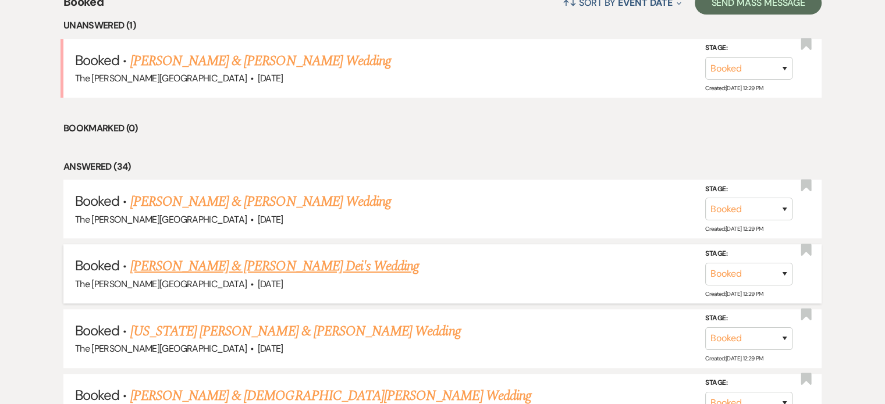
click at [287, 256] on link "[PERSON_NAME] & [PERSON_NAME] Dei's Wedding" at bounding box center [274, 266] width 289 height 21
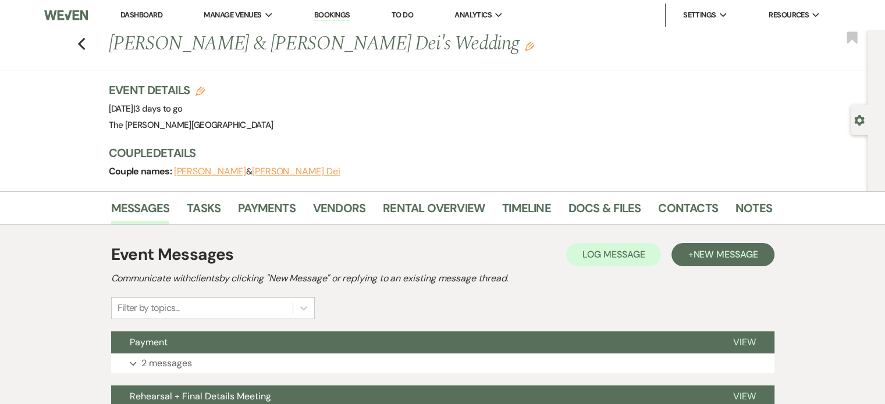
scroll to position [58, 0]
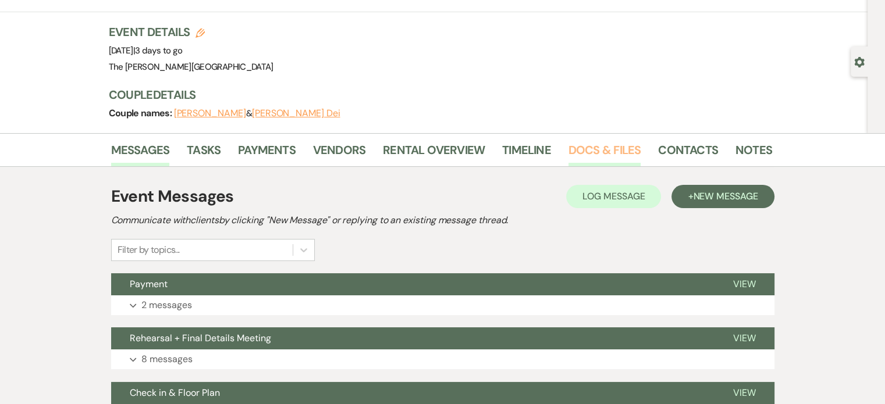
click at [623, 148] on link "Docs & Files" at bounding box center [604, 154] width 72 height 26
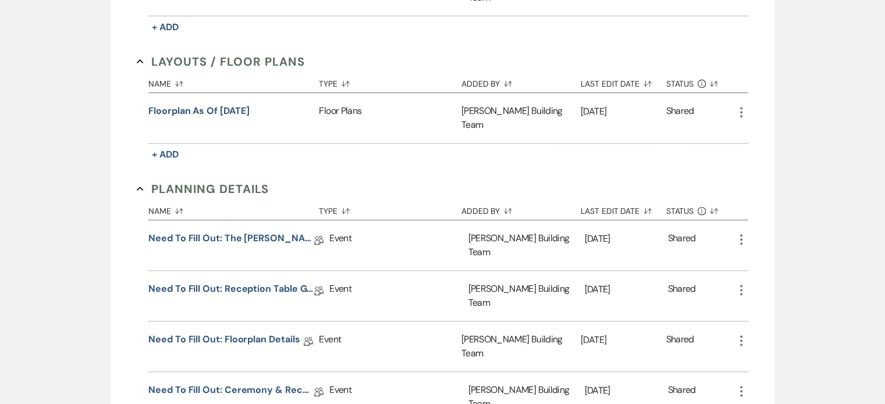
scroll to position [523, 0]
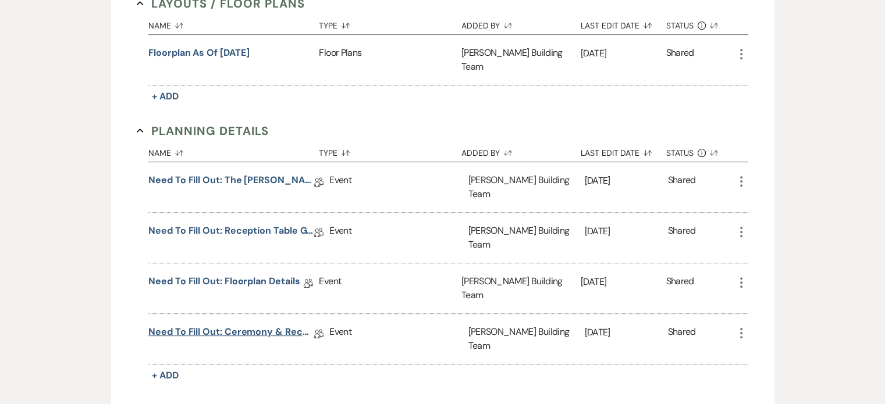
click at [250, 325] on link "Need to Fill Out: Ceremony & Reception Details" at bounding box center [231, 334] width 166 height 18
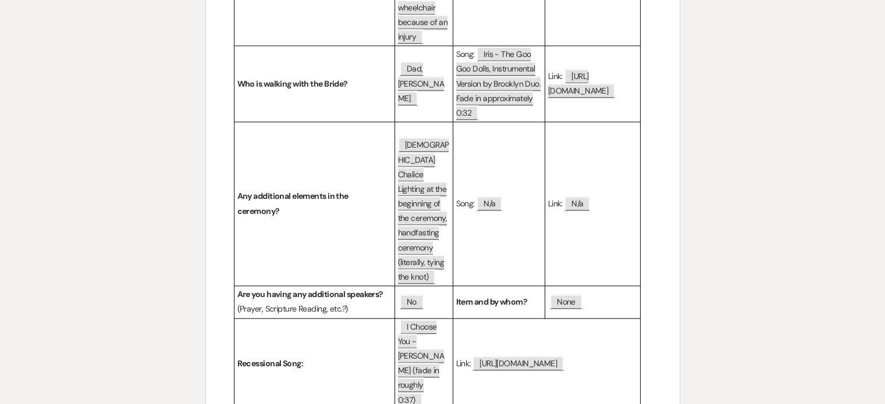
scroll to position [1454, 0]
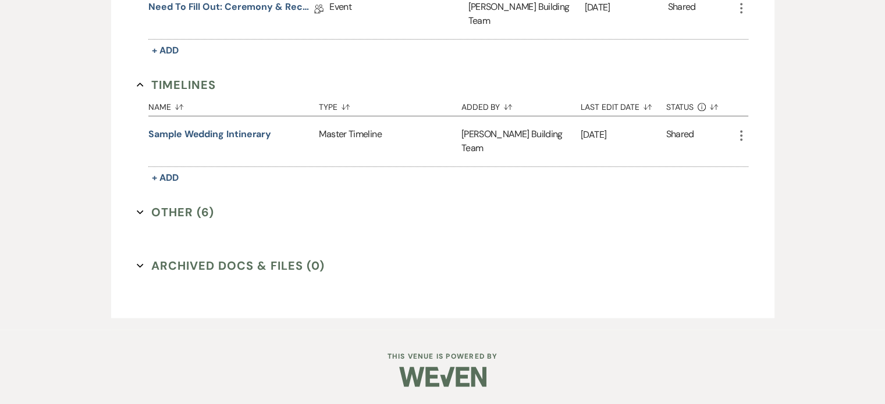
scroll to position [523, 0]
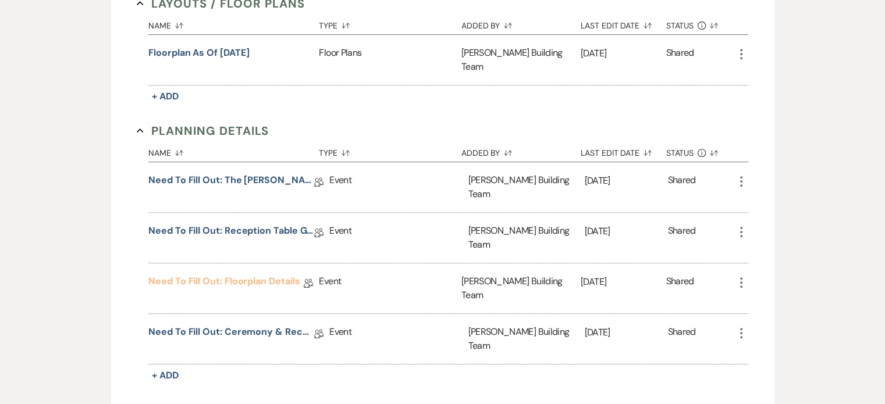
click at [283, 274] on link "Need to Fill Out: Floorplan Details" at bounding box center [223, 283] width 151 height 18
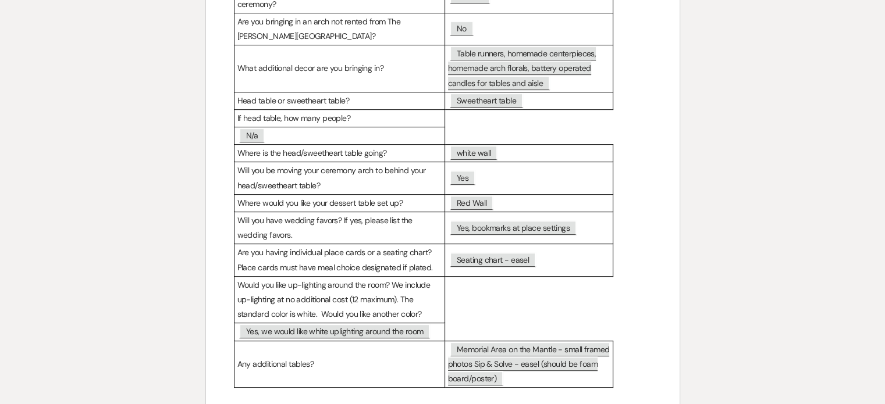
scroll to position [202, 0]
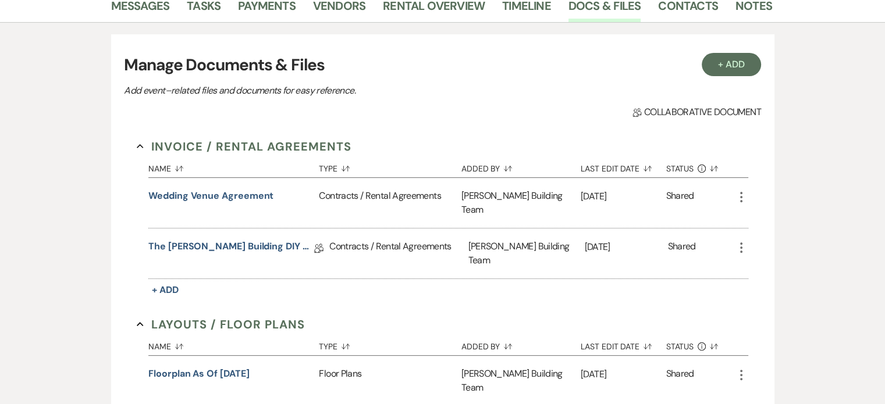
scroll to position [523, 0]
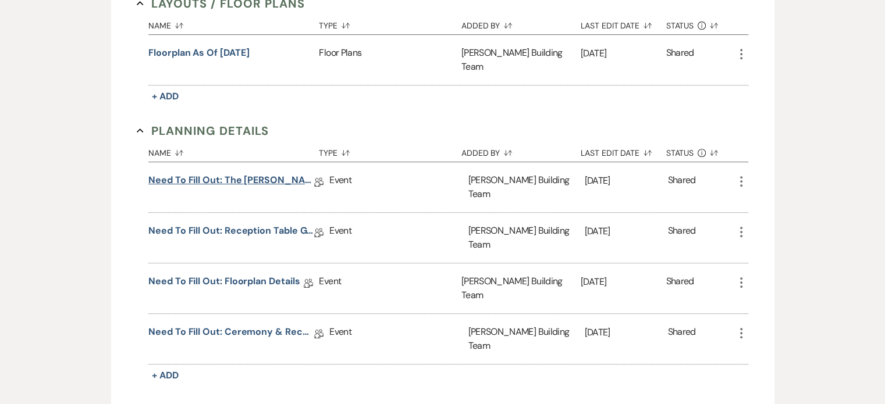
click at [258, 173] on link "Need to Fill Out: The [PERSON_NAME] Building Planning Document" at bounding box center [231, 182] width 166 height 18
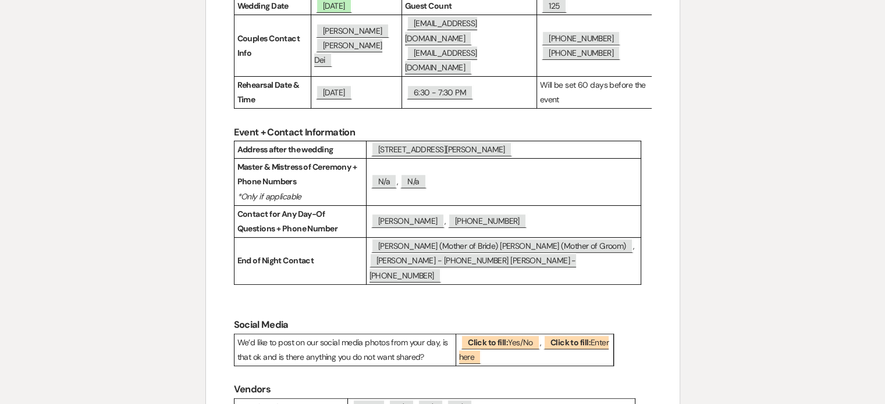
scroll to position [135, 0]
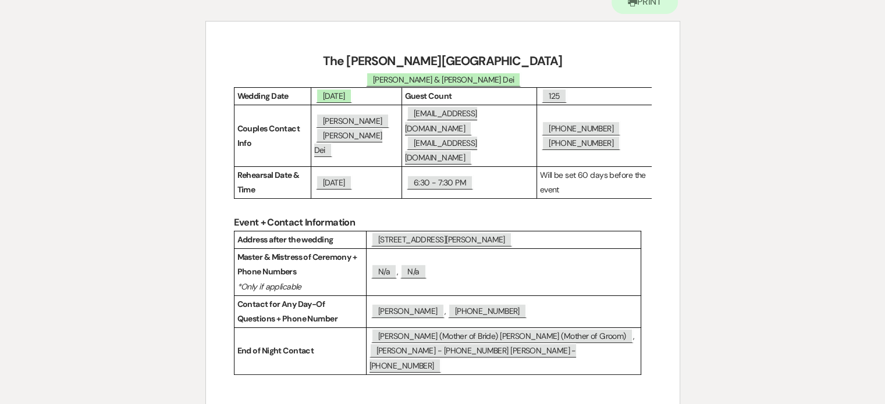
drag, startPoint x: 732, startPoint y: 46, endPoint x: 723, endPoint y: 41, distance: 9.4
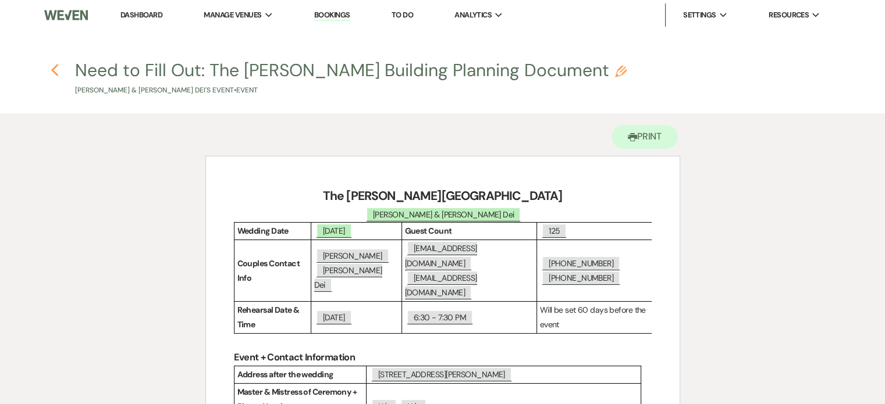
click at [54, 69] on use "button" at bounding box center [55, 70] width 8 height 13
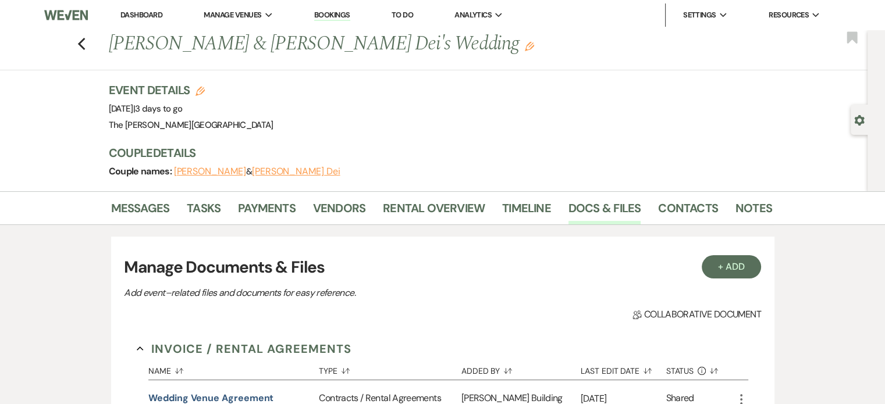
scroll to position [523, 0]
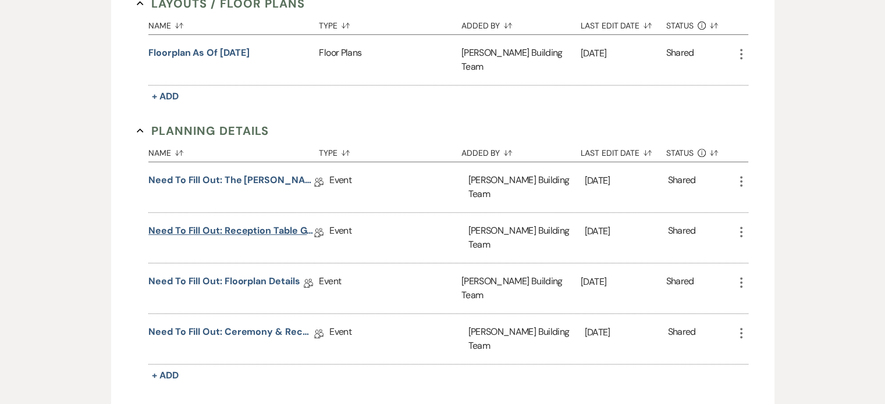
click at [274, 224] on link "Need to Fill Out: Reception Table Guest Count" at bounding box center [231, 233] width 166 height 18
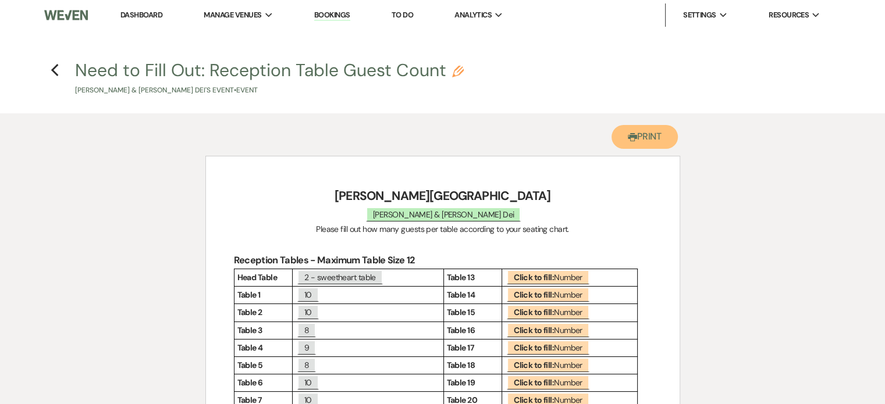
click at [646, 137] on button "Printer Print" at bounding box center [644, 137] width 67 height 24
click at [53, 70] on use "button" at bounding box center [55, 70] width 8 height 13
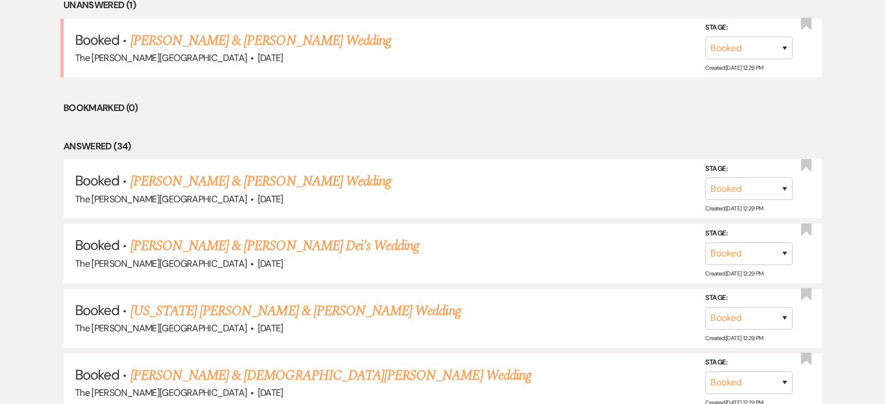
scroll to position [503, 0]
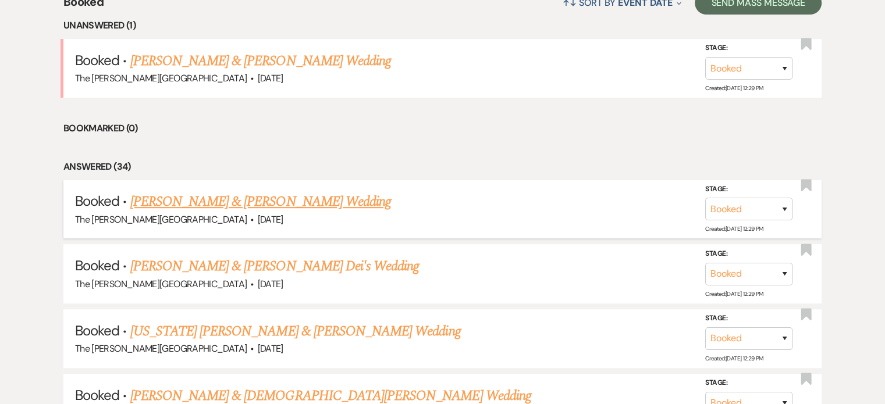
click at [304, 191] on link "[PERSON_NAME] & [PERSON_NAME] Wedding" at bounding box center [260, 201] width 261 height 21
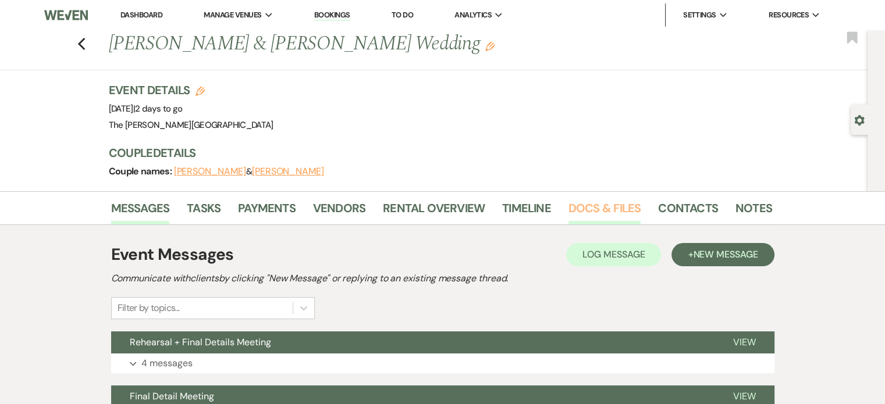
click at [603, 205] on link "Docs & Files" at bounding box center [604, 212] width 72 height 26
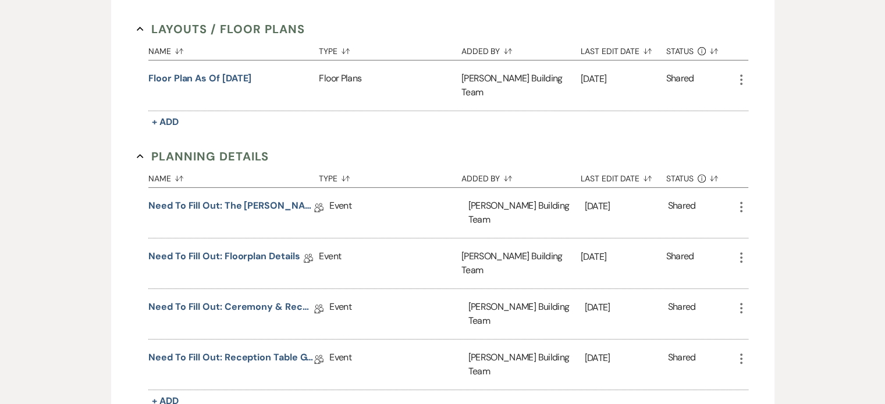
scroll to position [549, 0]
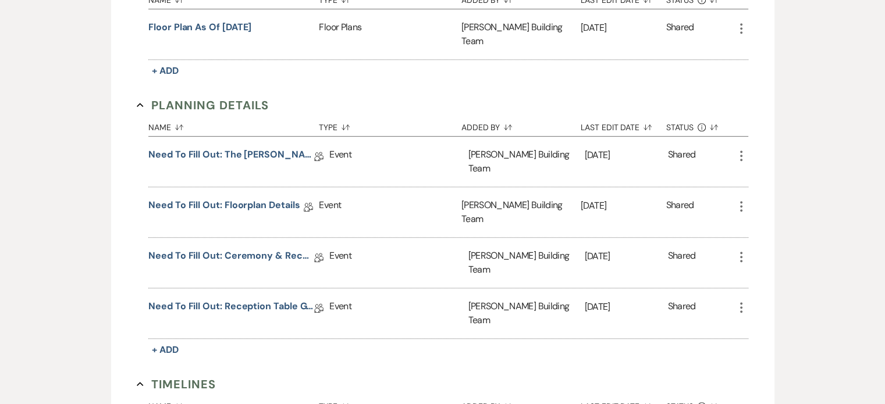
click at [280, 288] on div "Need to Fill Out: Reception Table Guest Count Collab Doc" at bounding box center [238, 313] width 181 height 50
click at [279, 299] on link "Need to Fill Out: Reception Table Guest Count" at bounding box center [231, 308] width 166 height 18
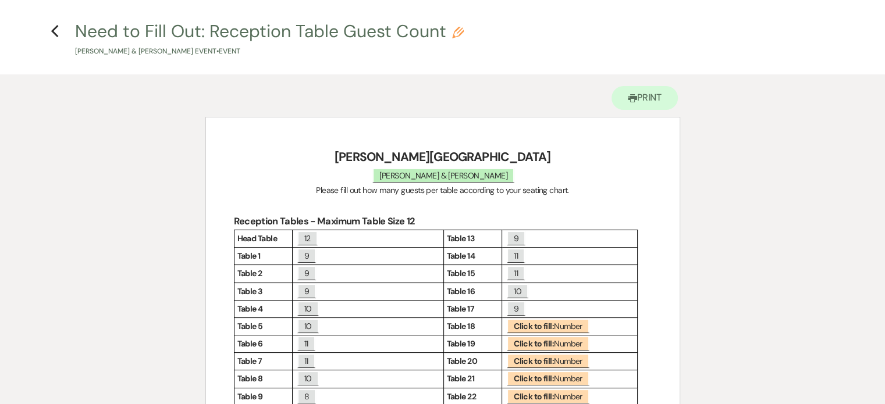
scroll to position [67, 0]
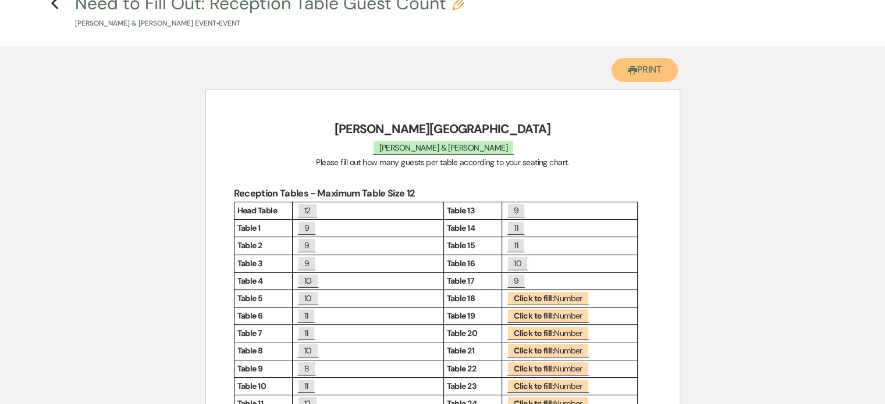
click at [654, 69] on button "Printer Print" at bounding box center [644, 70] width 67 height 24
click at [52, 2] on use "button" at bounding box center [55, 3] width 8 height 13
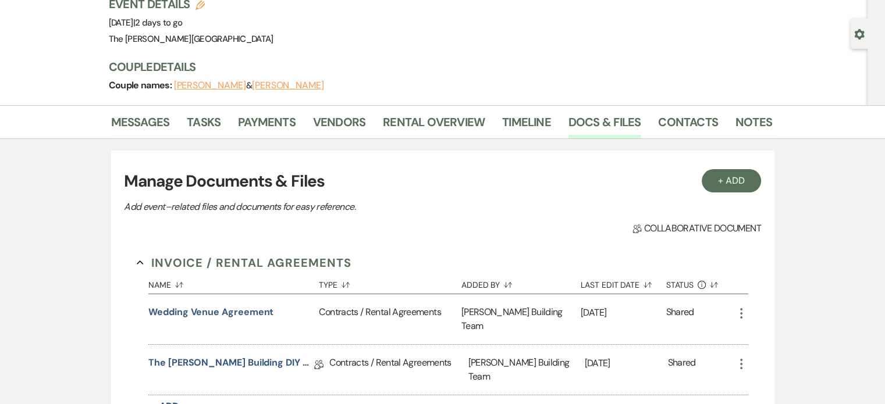
scroll to position [38, 0]
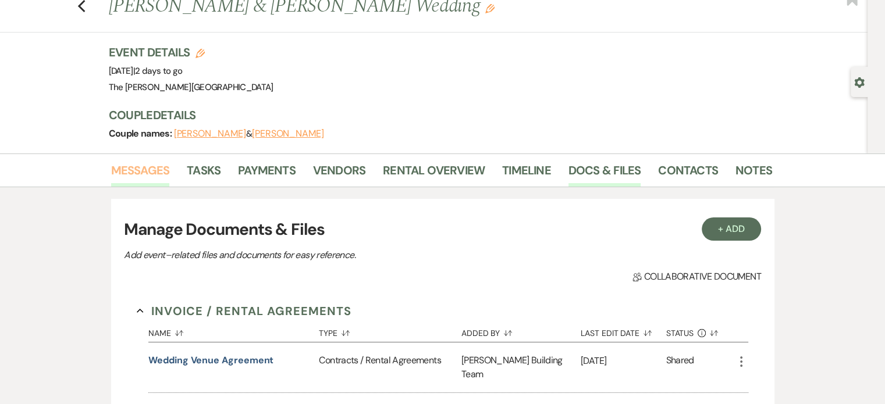
click at [140, 161] on link "Messages" at bounding box center [140, 174] width 59 height 26
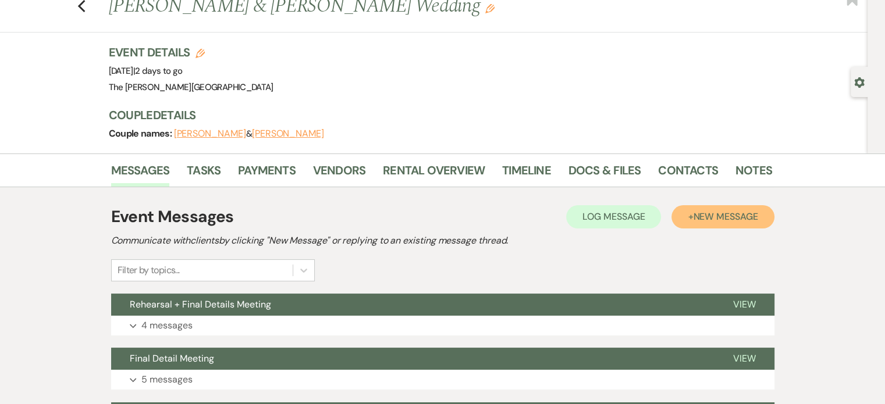
click at [700, 211] on span "New Message" at bounding box center [725, 217] width 65 height 12
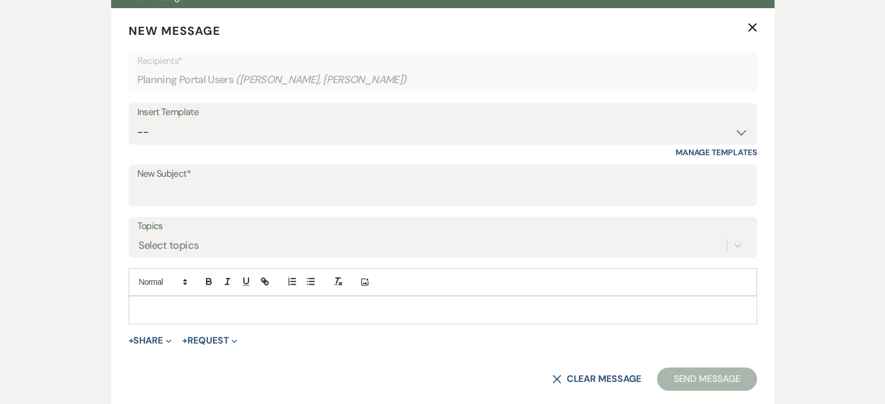
scroll to position [359, 0]
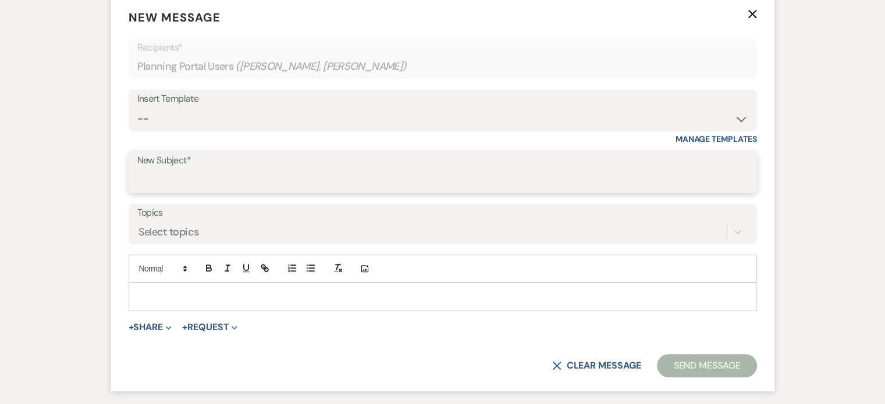
click at [570, 179] on input "New Subject*" at bounding box center [442, 180] width 611 height 23
type input "Floor plan update"
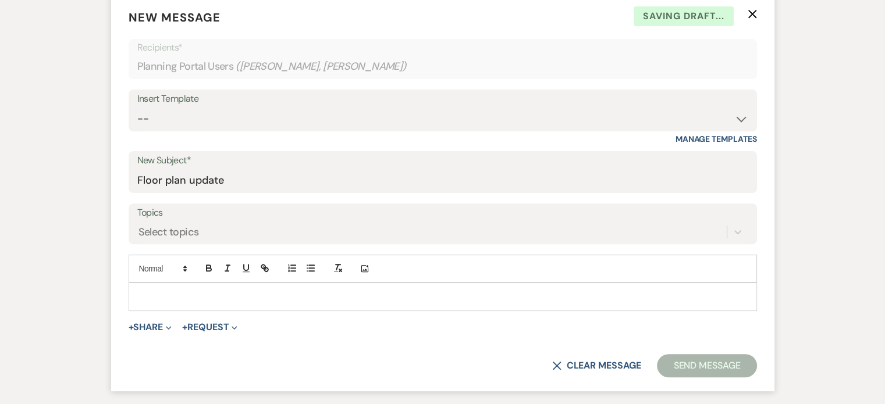
click at [542, 298] on p at bounding box center [442, 296] width 609 height 13
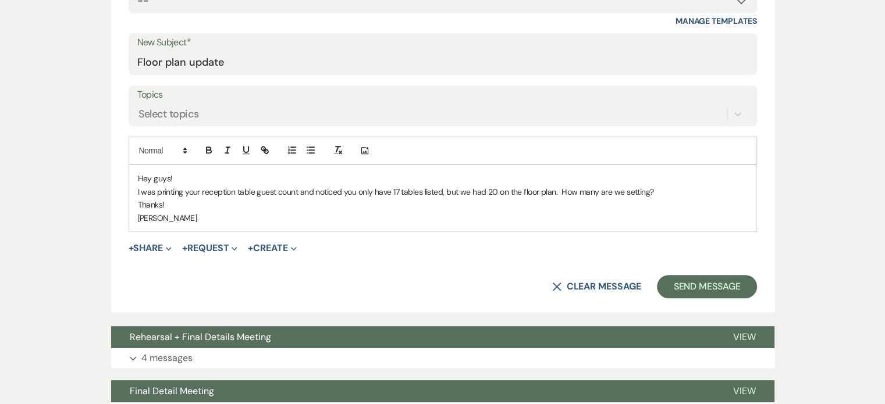
scroll to position [479, 0]
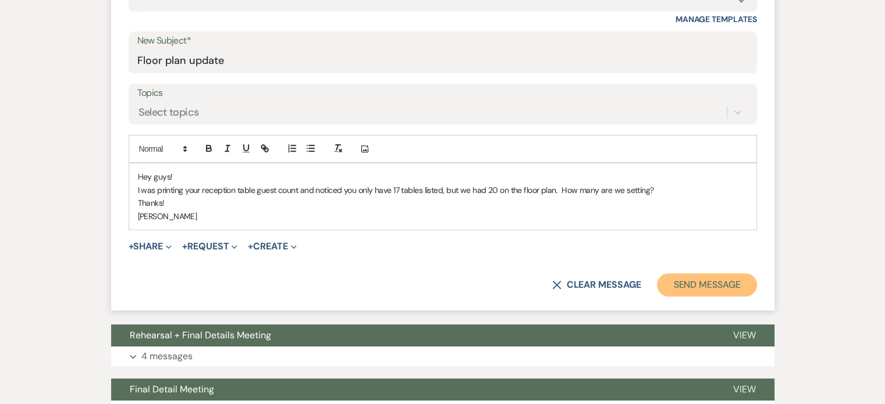
click at [677, 288] on button "Send Message" at bounding box center [706, 284] width 99 height 23
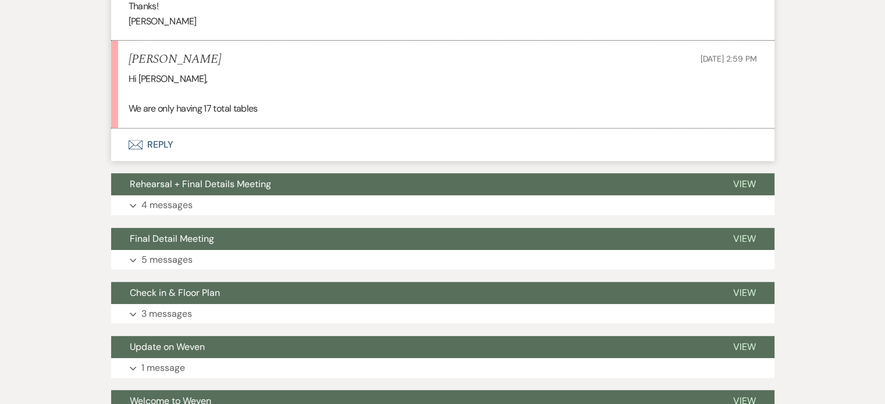
scroll to position [365, 0]
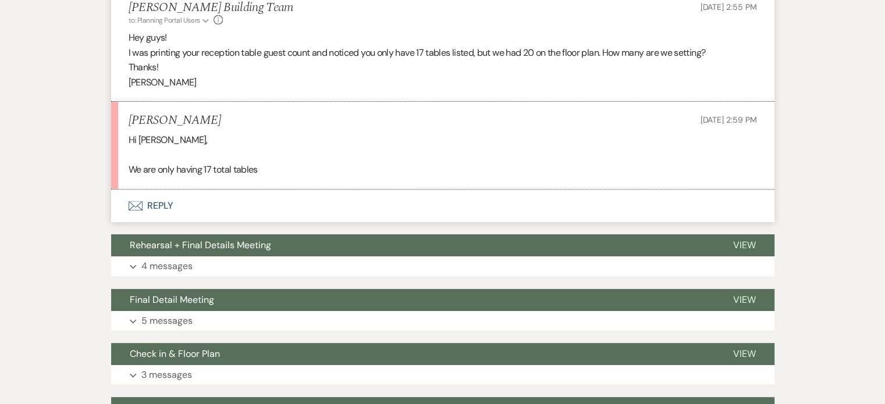
click at [156, 205] on button "Envelope Reply" at bounding box center [442, 206] width 663 height 33
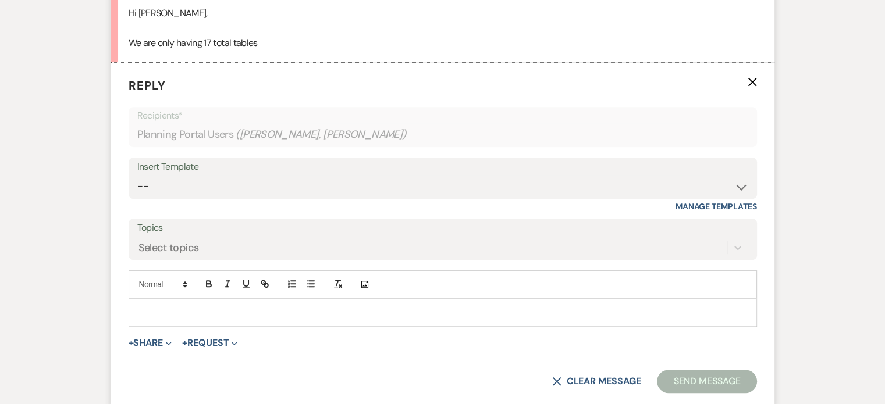
scroll to position [523, 0]
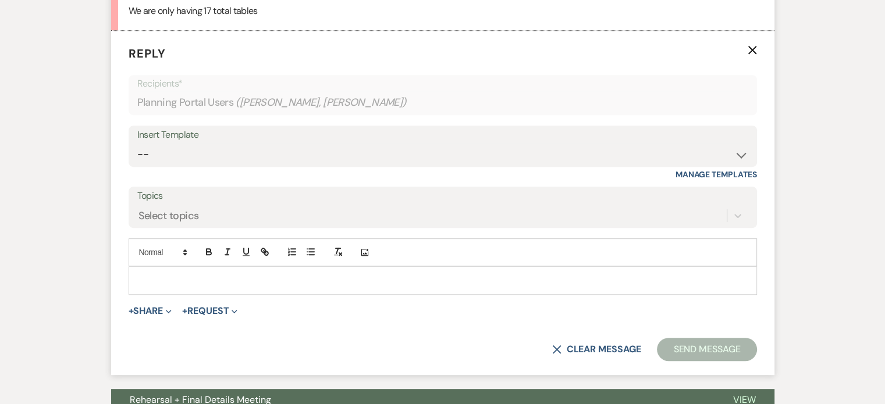
click at [159, 276] on p at bounding box center [442, 280] width 609 height 13
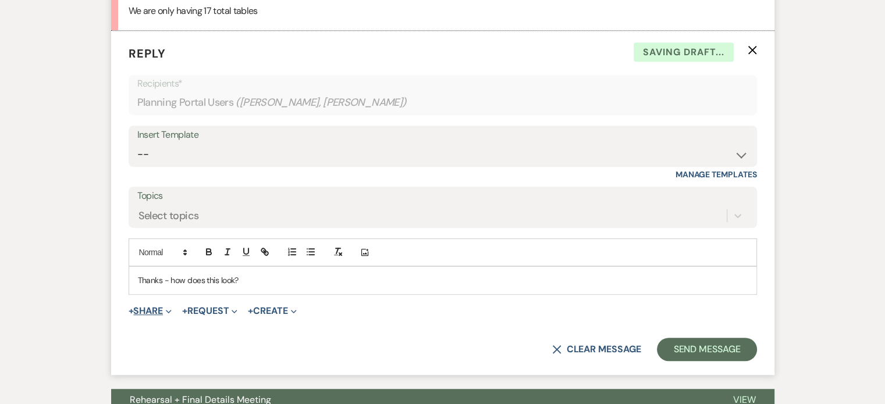
click at [167, 311] on span "Expand" at bounding box center [167, 311] width 9 height 12
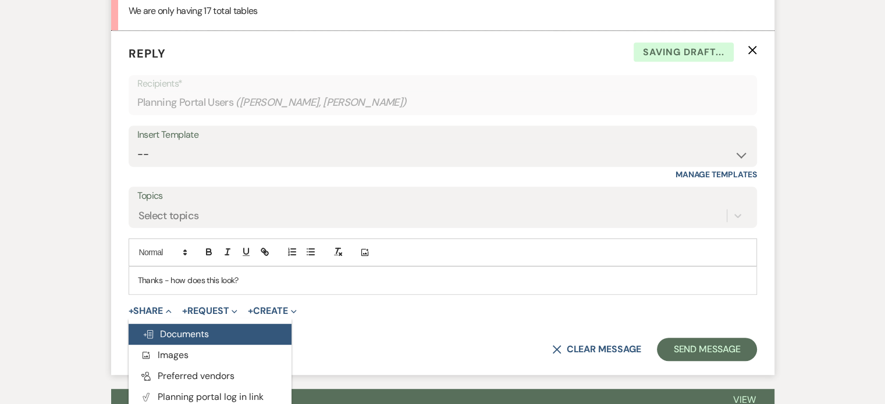
click at [169, 331] on span "Doc Upload Documents" at bounding box center [175, 334] width 66 height 12
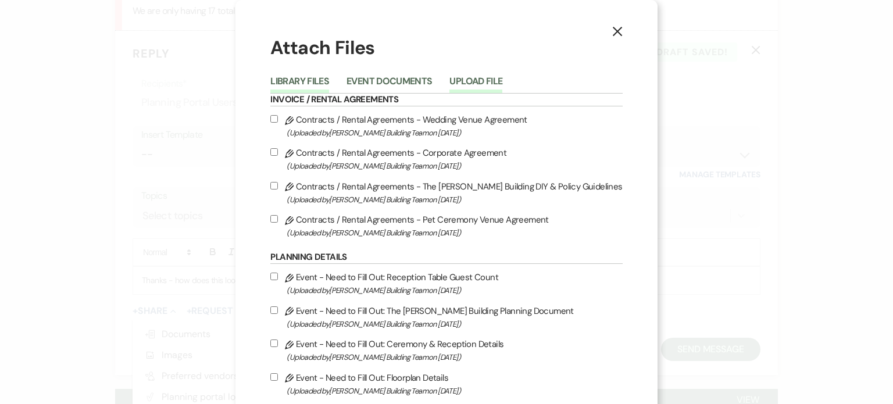
click at [488, 85] on button "Upload File" at bounding box center [476, 85] width 53 height 16
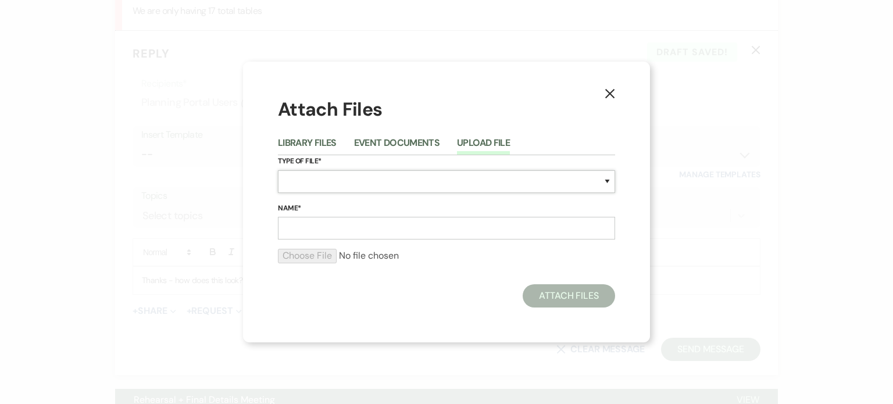
click at [401, 181] on select "Special Event Insurance Vendor Certificate of Insurance Contracts / Rental Agre…" at bounding box center [446, 181] width 337 height 23
select select "24"
click at [278, 170] on select "Special Event Insurance Vendor Certificate of Insurance Contracts / Rental Agre…" at bounding box center [446, 181] width 337 height 23
click at [370, 232] on input "Name*" at bounding box center [446, 228] width 337 height 23
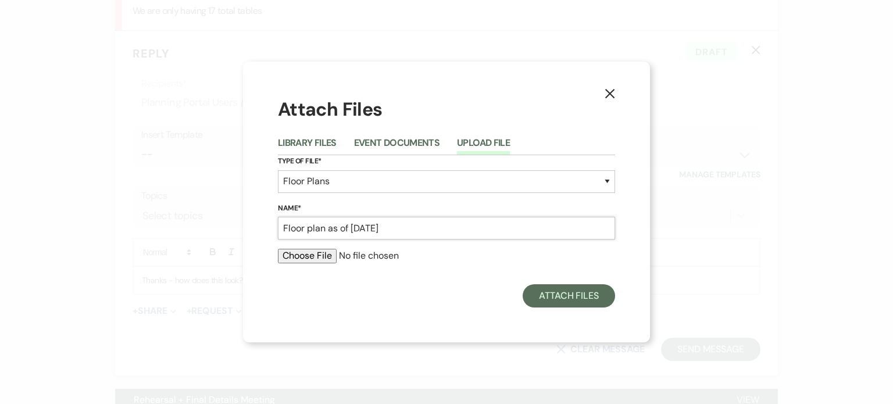
type input "Floor plan as of [DATE]"
click at [310, 258] on input "file" at bounding box center [446, 256] width 337 height 14
type input "C:\fakepath\Rec (4).pdf"
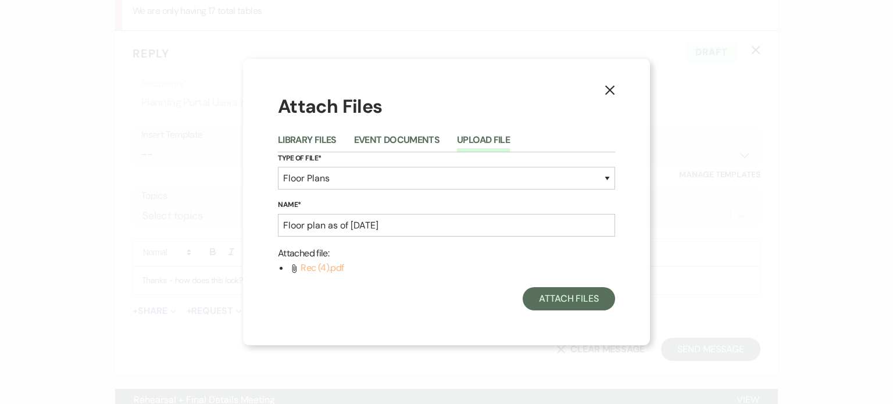
click at [333, 270] on span "Rec (4).pdf" at bounding box center [322, 268] width 43 height 12
click at [312, 268] on span "Rec (4).pdf" at bounding box center [322, 268] width 43 height 12
click at [569, 297] on button "Attach Files" at bounding box center [569, 298] width 92 height 23
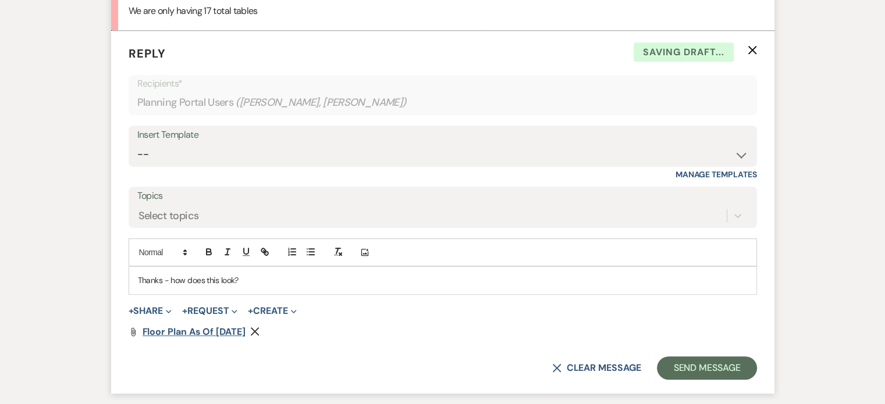
click at [195, 329] on span "Floor plan as of [DATE]" at bounding box center [193, 332] width 103 height 12
click at [259, 330] on icon "Remove" at bounding box center [254, 331] width 9 height 9
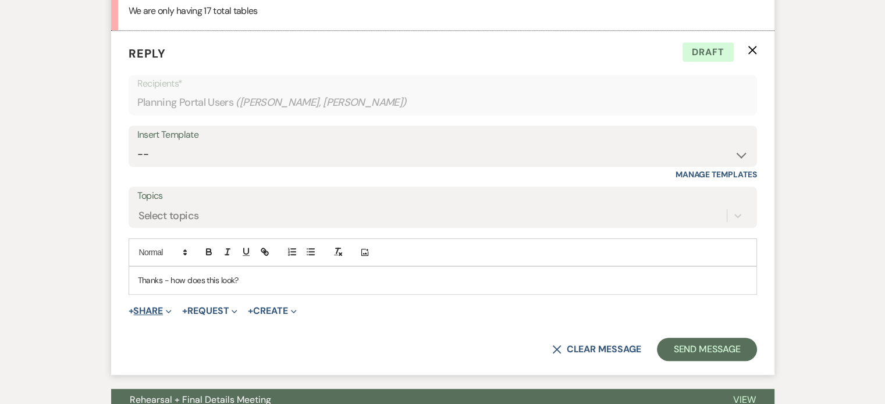
click at [163, 311] on button "+ Share Expand" at bounding box center [151, 310] width 44 height 9
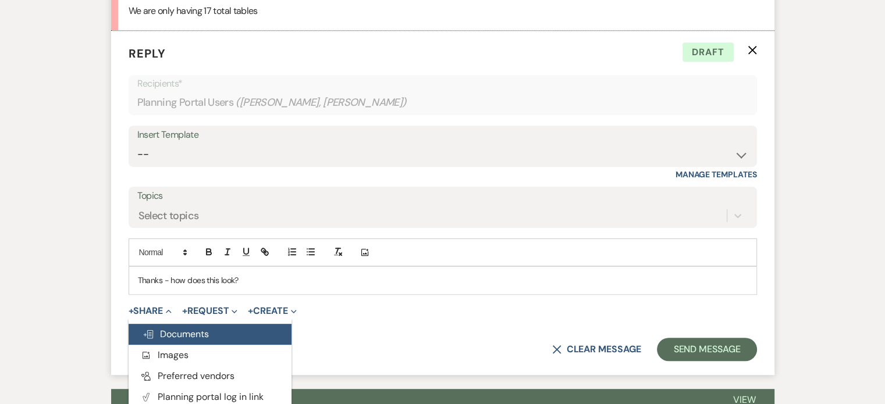
click at [167, 330] on span "Doc Upload Documents" at bounding box center [175, 334] width 66 height 12
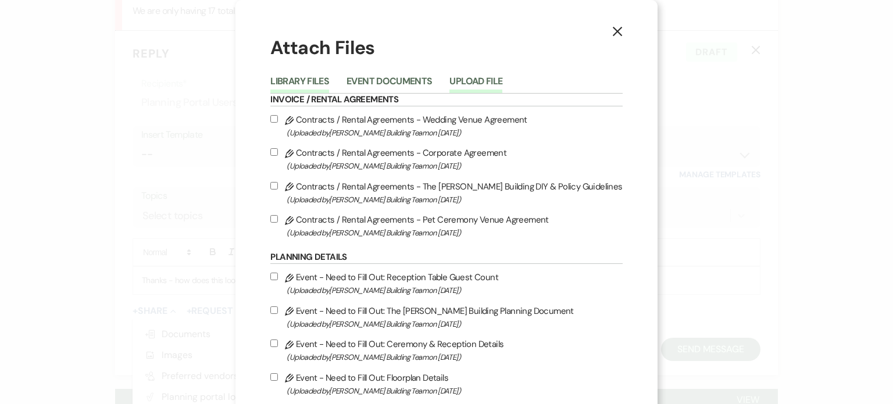
click at [484, 81] on button "Upload File" at bounding box center [476, 85] width 53 height 16
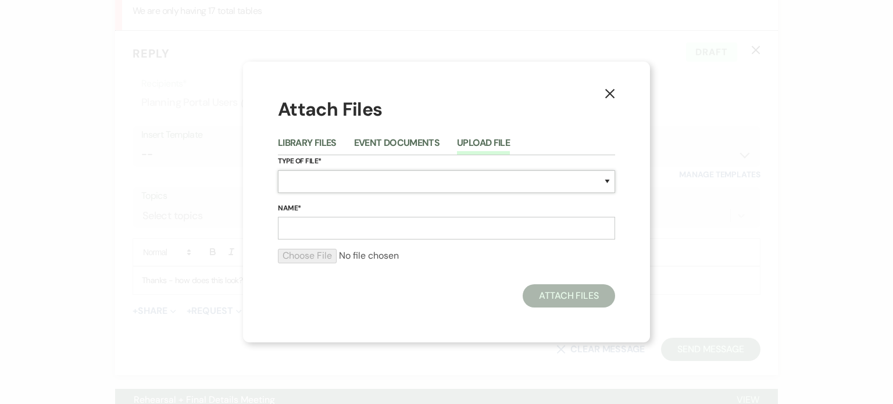
click at [418, 185] on select "Special Event Insurance Vendor Certificate of Insurance Contracts / Rental Agre…" at bounding box center [446, 181] width 337 height 23
select select "24"
click at [278, 170] on select "Special Event Insurance Vendor Certificate of Insurance Contracts / Rental Agre…" at bounding box center [446, 181] width 337 height 23
click at [385, 230] on input "Name*" at bounding box center [446, 228] width 337 height 23
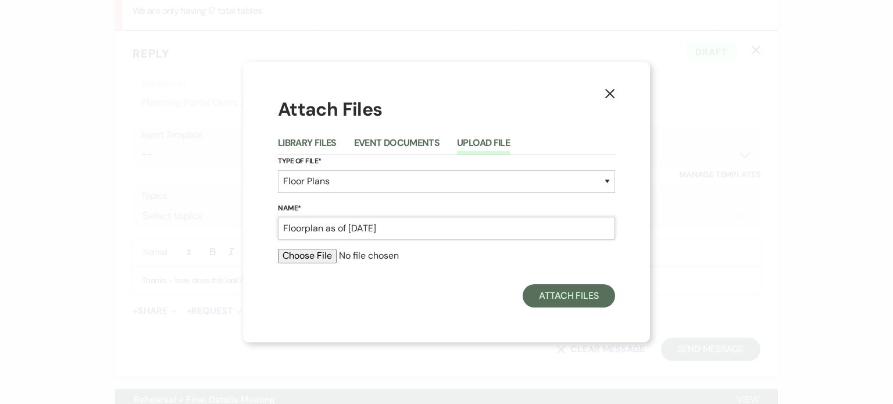
click at [306, 229] on input "Floorplan as of [DATE]" at bounding box center [446, 228] width 337 height 23
type input "Floor plan as of [DATE]"
click at [305, 265] on div at bounding box center [446, 260] width 337 height 23
click at [304, 254] on input "file" at bounding box center [446, 256] width 337 height 14
type input "C:\fakepath\Rec 4.pdf"
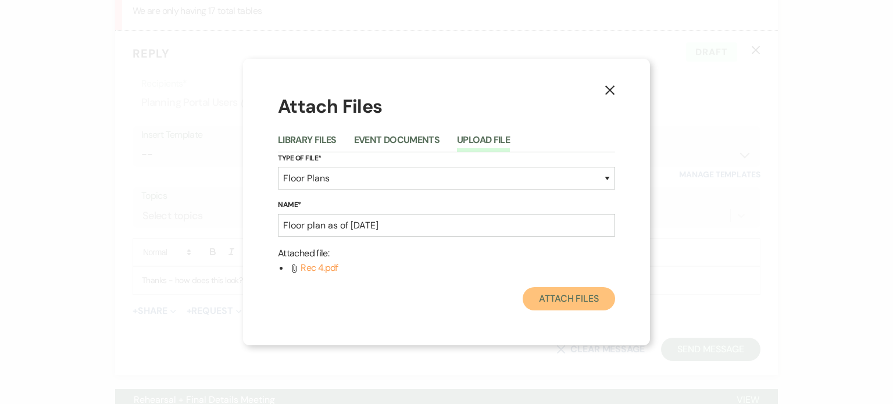
click at [562, 299] on button "Attach Files" at bounding box center [569, 298] width 92 height 23
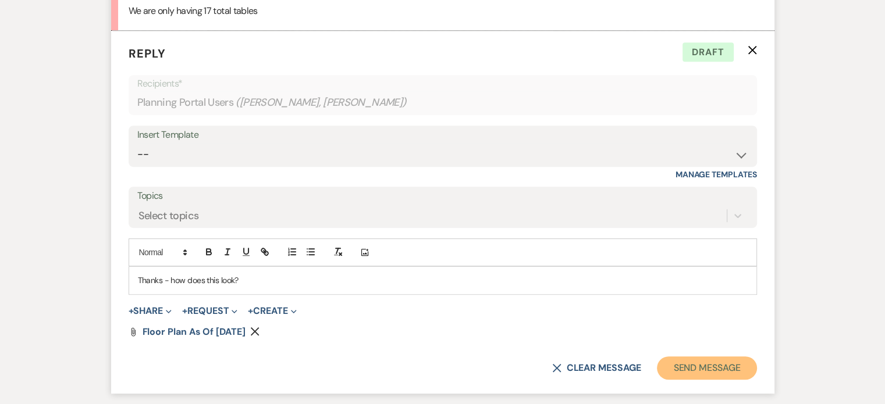
click at [693, 359] on button "Send Message" at bounding box center [706, 367] width 99 height 23
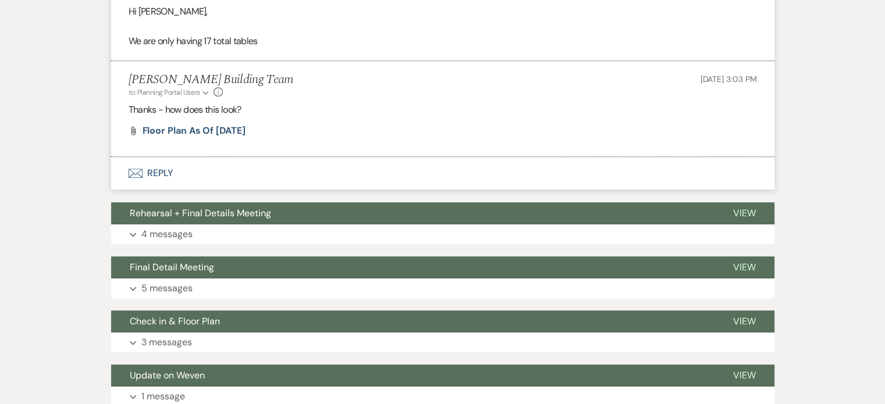
scroll to position [499, 0]
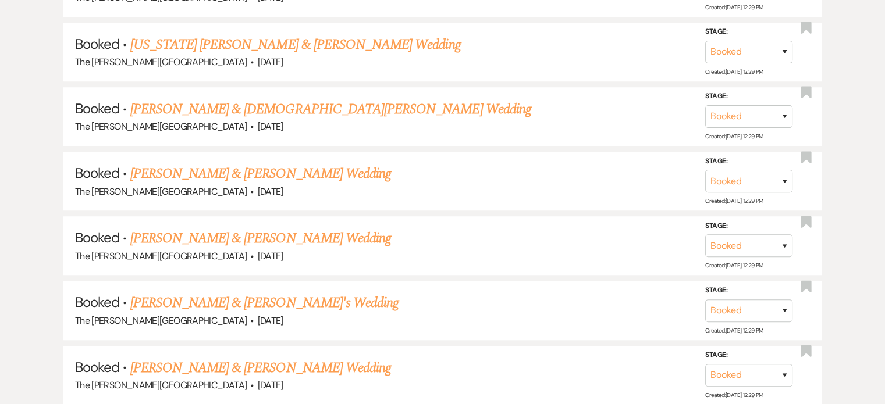
scroll to position [800, 0]
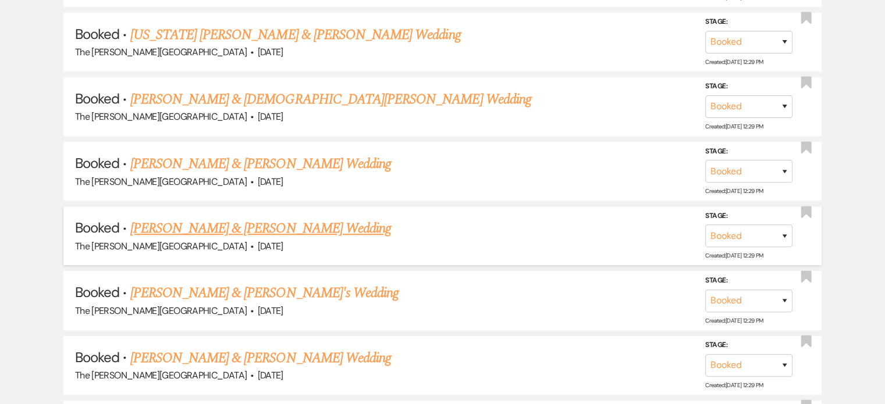
click at [308, 218] on link "[PERSON_NAME] & [PERSON_NAME] Wedding" at bounding box center [260, 228] width 261 height 21
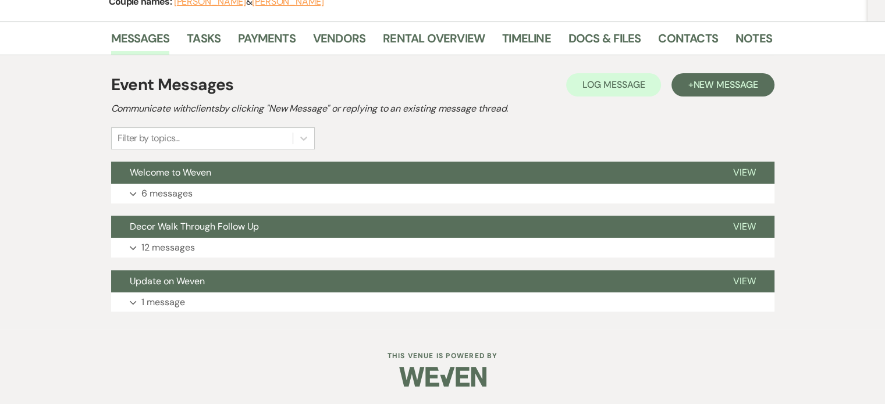
scroll to position [169, 0]
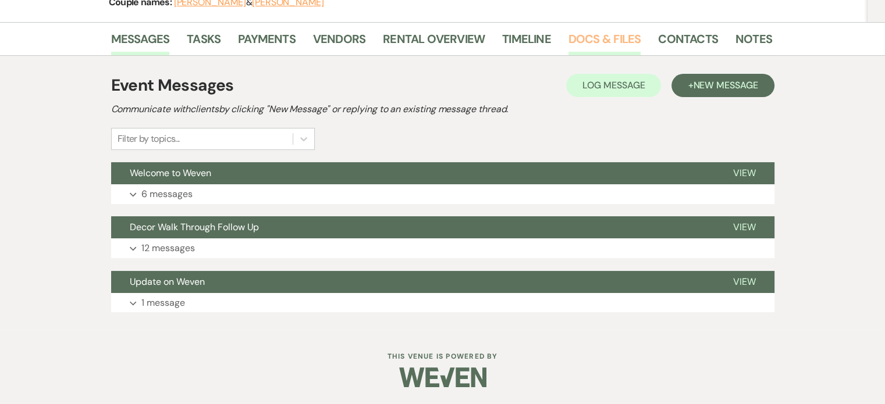
click at [607, 33] on link "Docs & Files" at bounding box center [604, 43] width 72 height 26
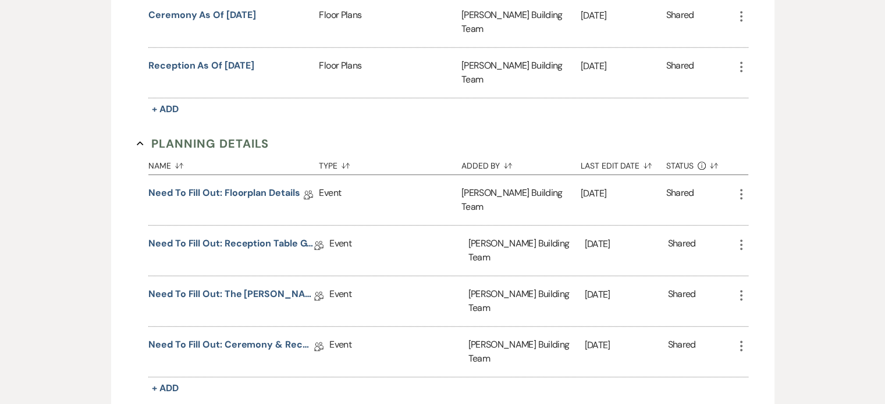
scroll to position [616, 0]
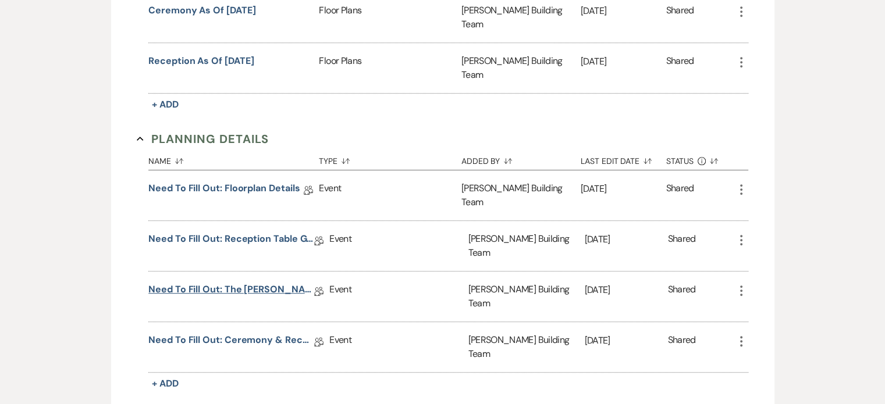
click at [223, 283] on link "Need to Fill Out: The [PERSON_NAME] Building Planning Document" at bounding box center [231, 292] width 166 height 18
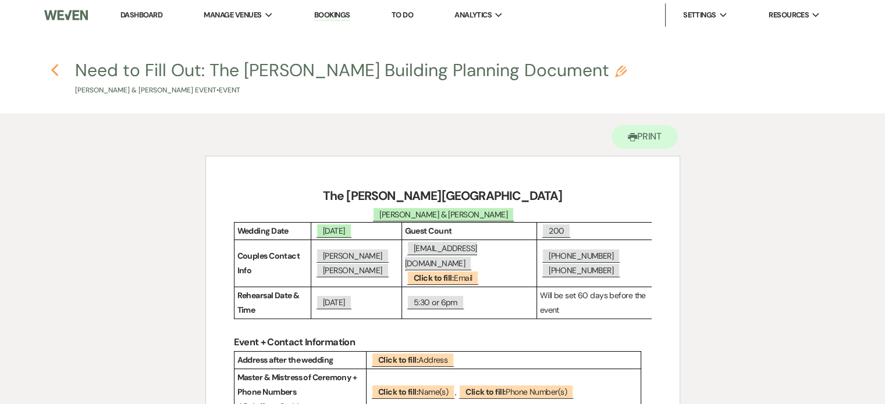
click at [58, 73] on icon "Previous" at bounding box center [55, 70] width 9 height 14
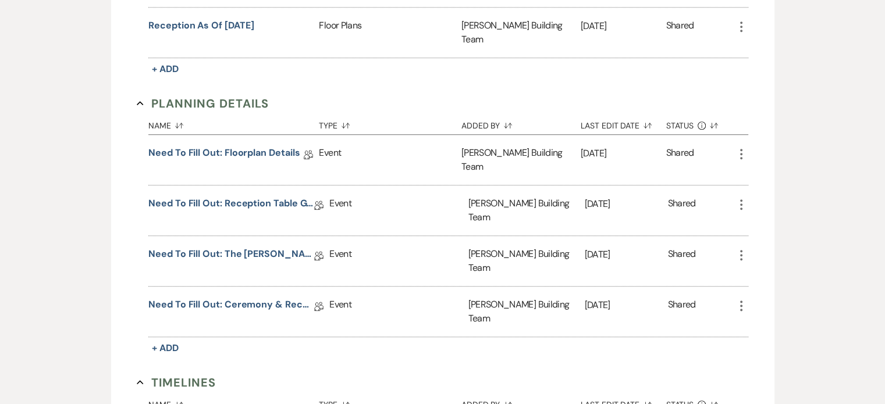
scroll to position [684, 0]
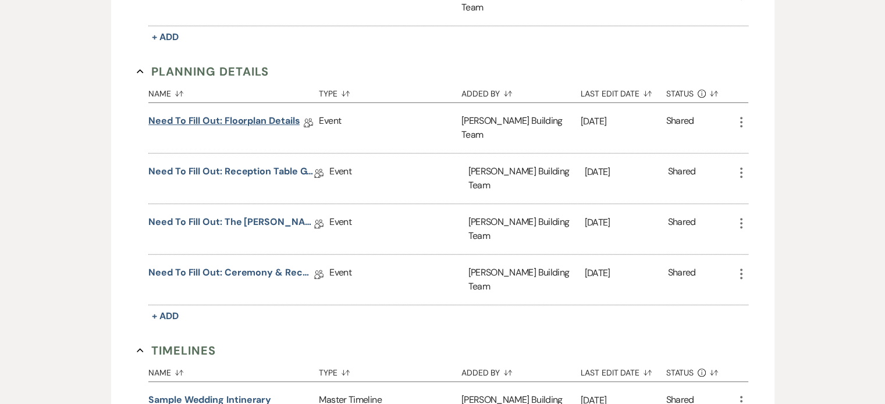
click at [240, 114] on link "Need to Fill Out: Floorplan Details" at bounding box center [223, 123] width 151 height 18
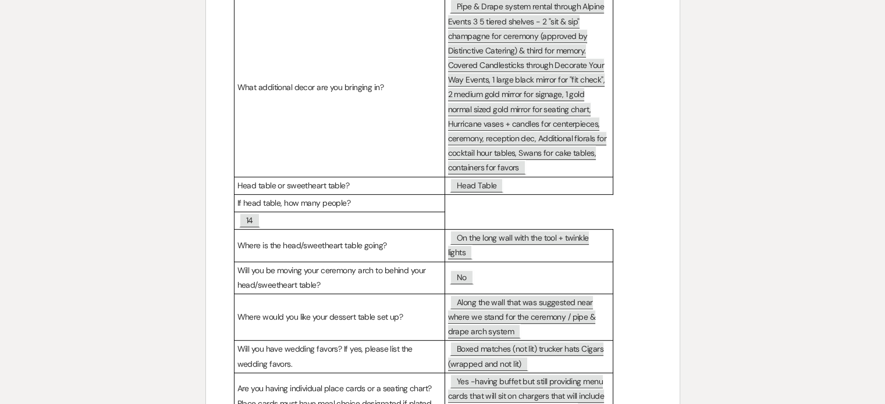
scroll to position [507, 0]
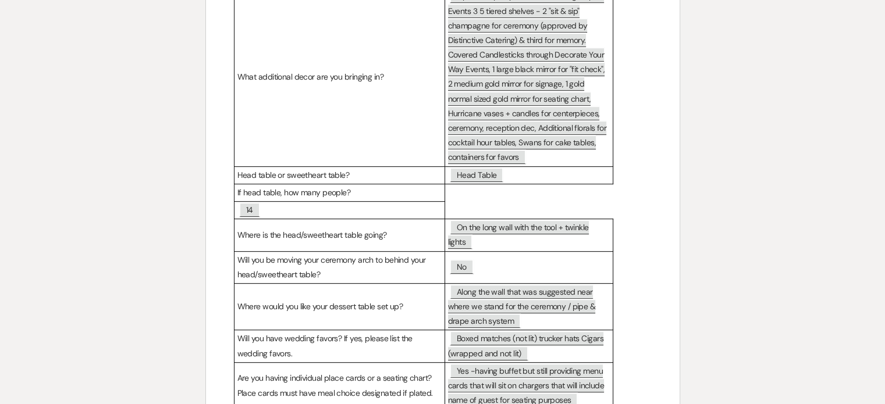
scroll to position [684, 0]
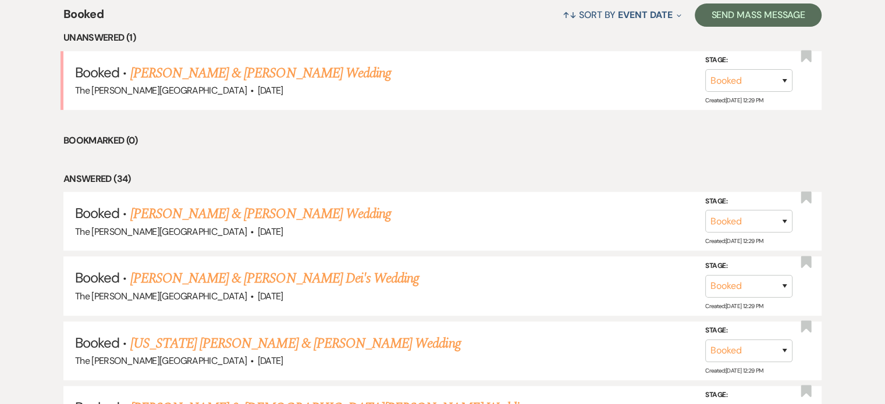
scroll to position [535, 0]
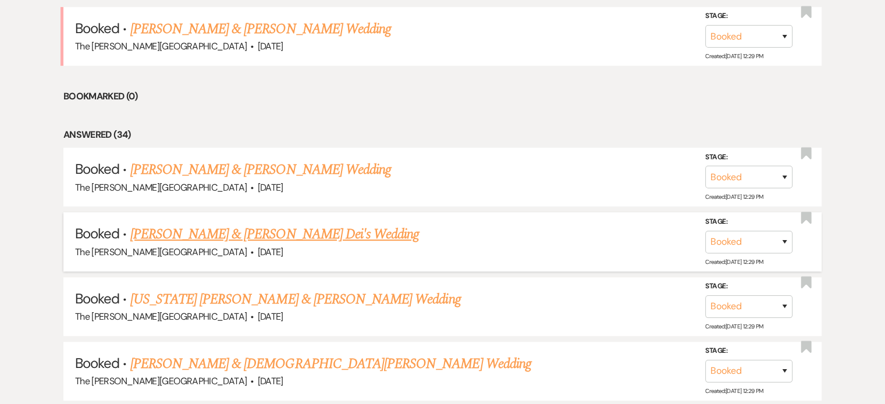
click at [356, 224] on link "[PERSON_NAME] & [PERSON_NAME] Dei's Wedding" at bounding box center [274, 234] width 289 height 21
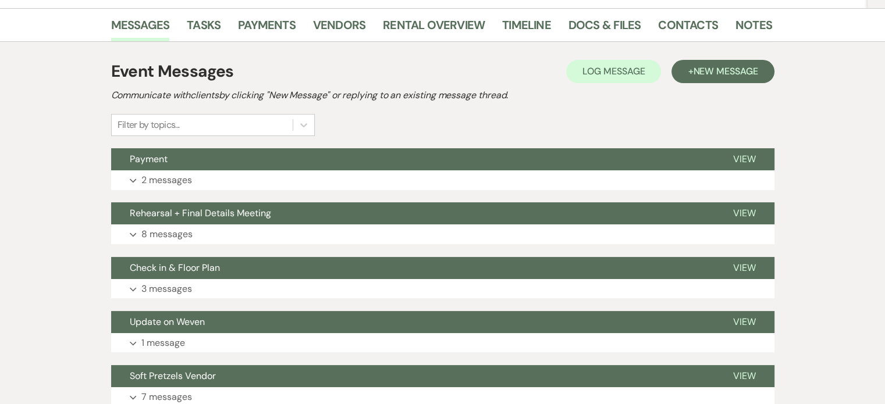
scroll to position [120, 0]
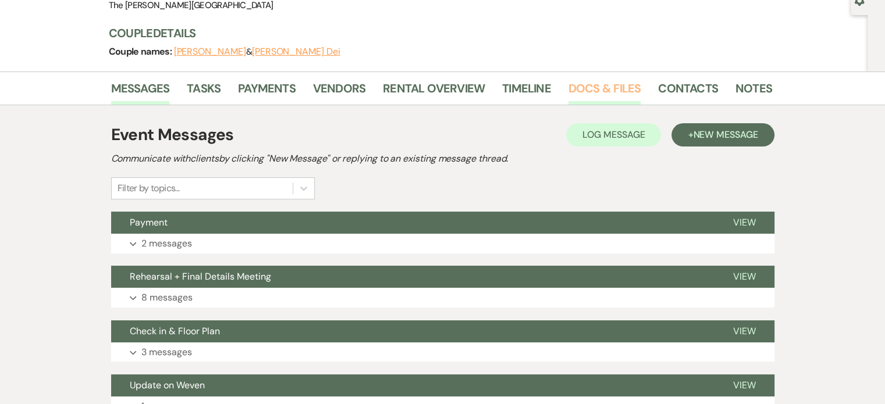
click at [590, 86] on link "Docs & Files" at bounding box center [604, 92] width 72 height 26
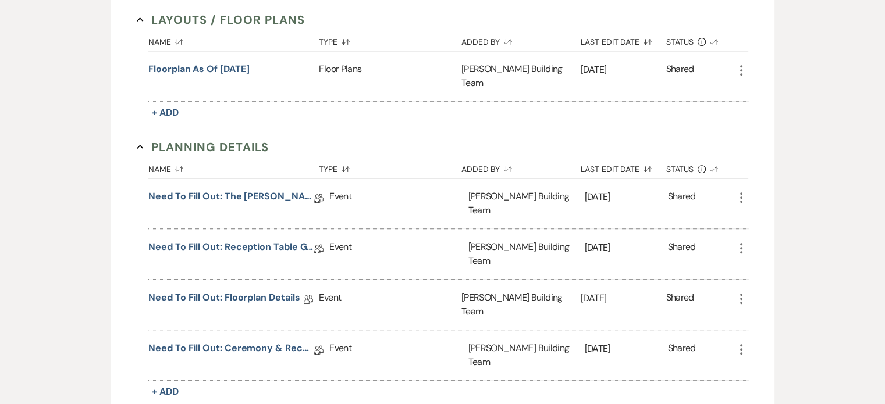
scroll to position [518, 0]
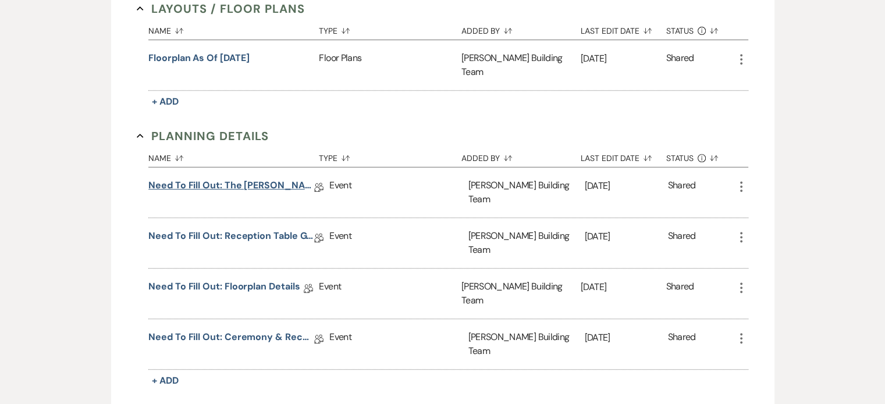
click at [265, 179] on link "Need to Fill Out: The [PERSON_NAME] Building Planning Document" at bounding box center [231, 188] width 166 height 18
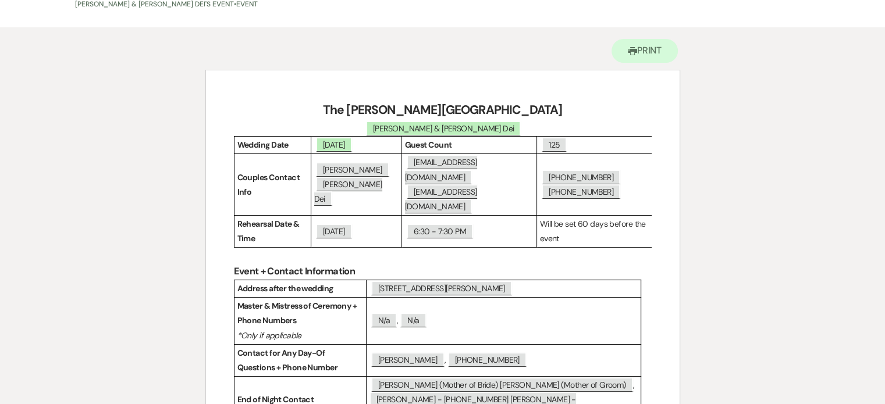
scroll to position [35, 0]
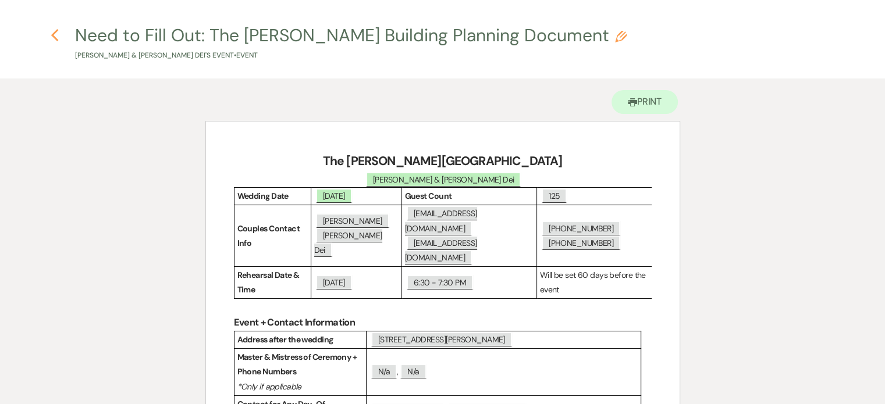
click at [56, 32] on use "button" at bounding box center [55, 35] width 8 height 13
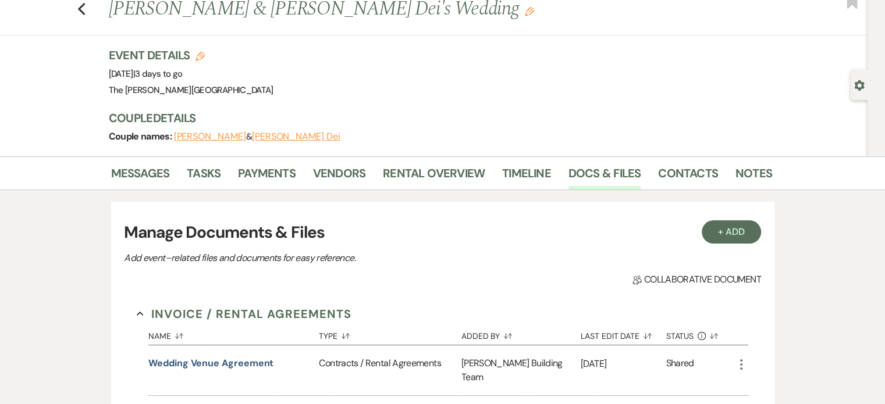
scroll to position [518, 0]
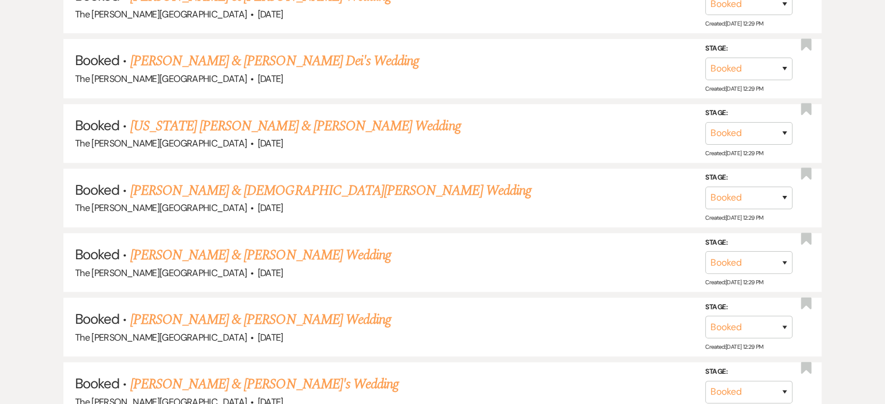
scroll to position [714, 0]
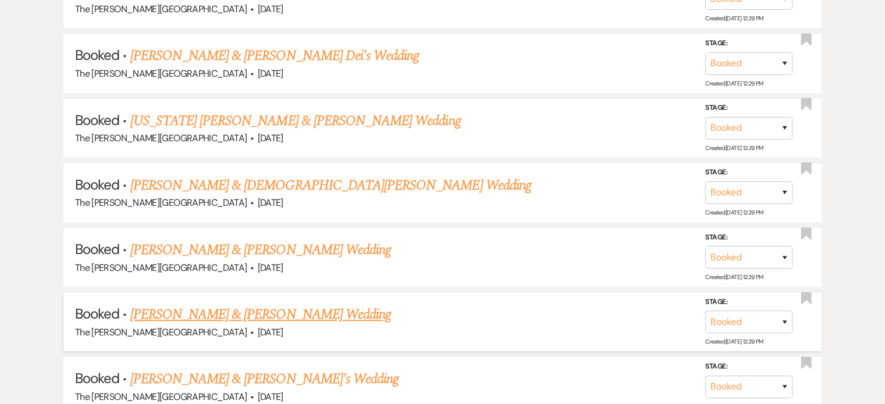
click at [340, 304] on link "[PERSON_NAME] & [PERSON_NAME] Wedding" at bounding box center [260, 314] width 261 height 21
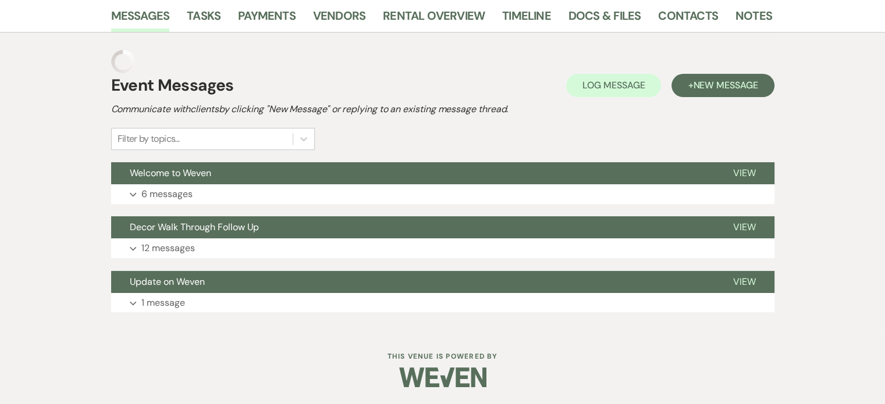
scroll to position [169, 0]
